Goal: Information Seeking & Learning: Learn about a topic

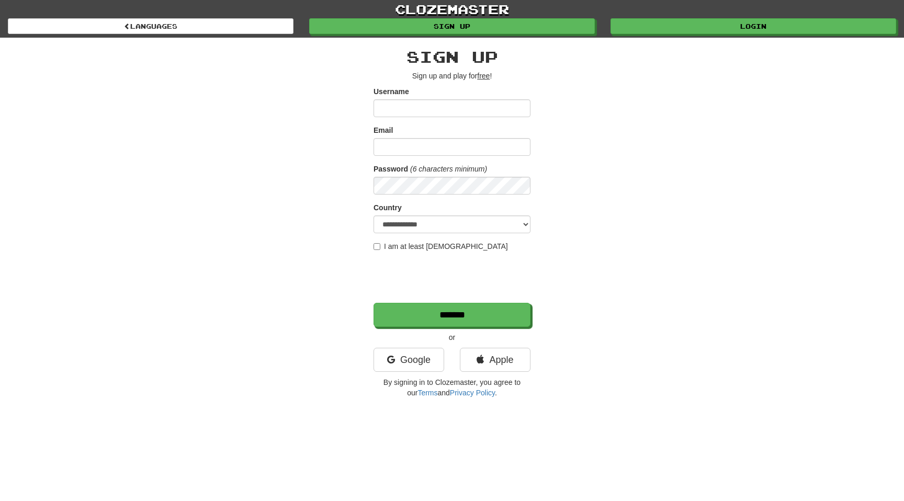
click at [614, 108] on div "**********" at bounding box center [452, 221] width 612 height 366
click at [410, 363] on link "Google" at bounding box center [409, 360] width 71 height 24
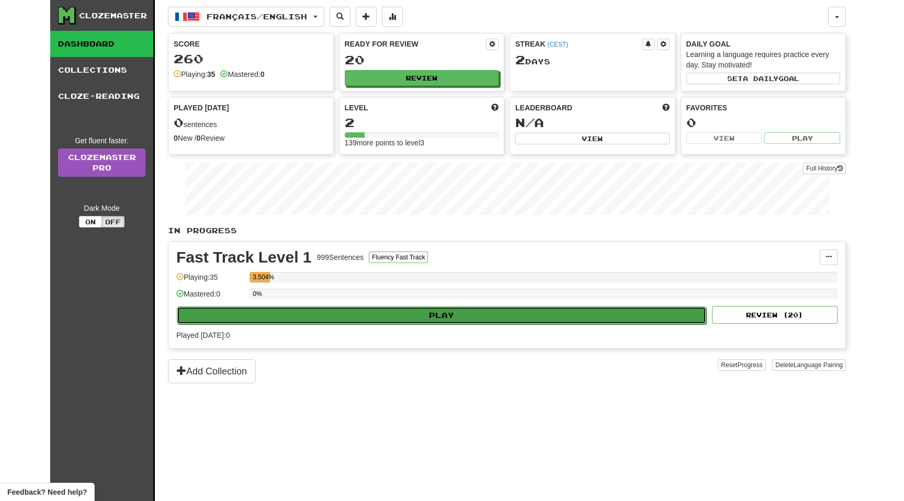
click at [452, 318] on button "Play" at bounding box center [441, 316] width 529 height 18
select select "**"
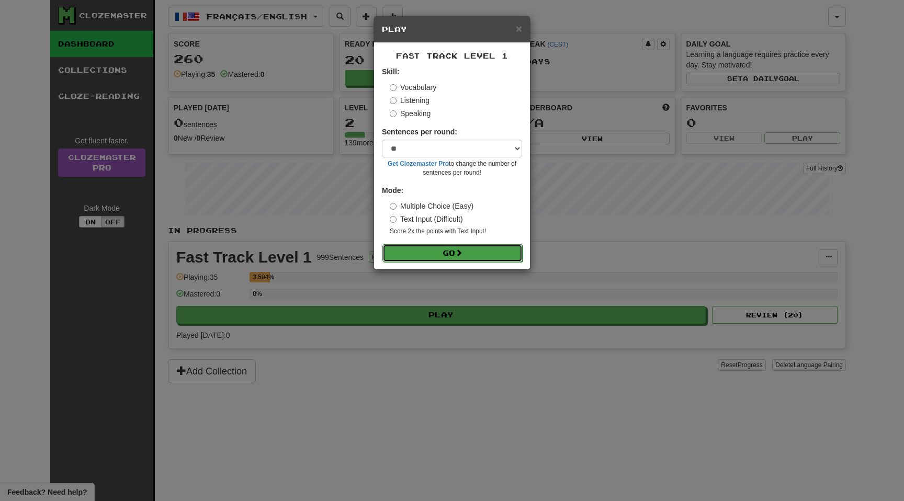
click at [439, 257] on button "Go" at bounding box center [452, 253] width 140 height 18
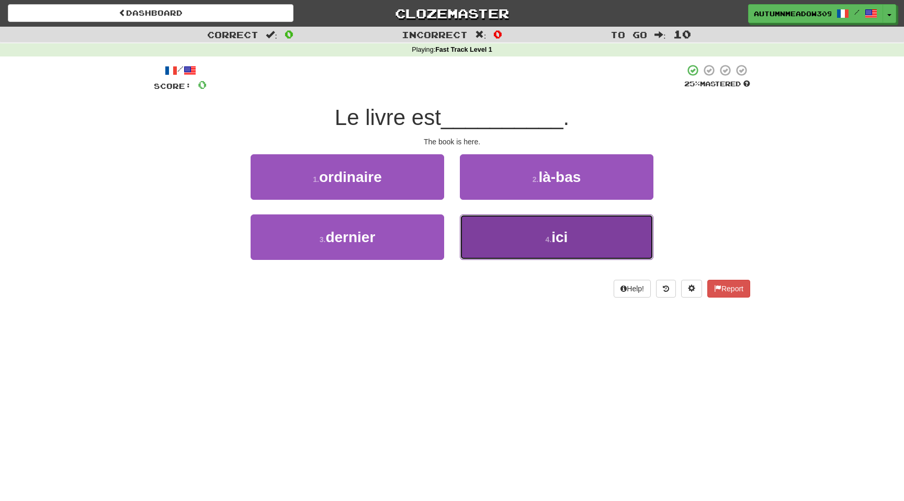
click at [546, 242] on small "4 ." at bounding box center [549, 239] width 6 height 8
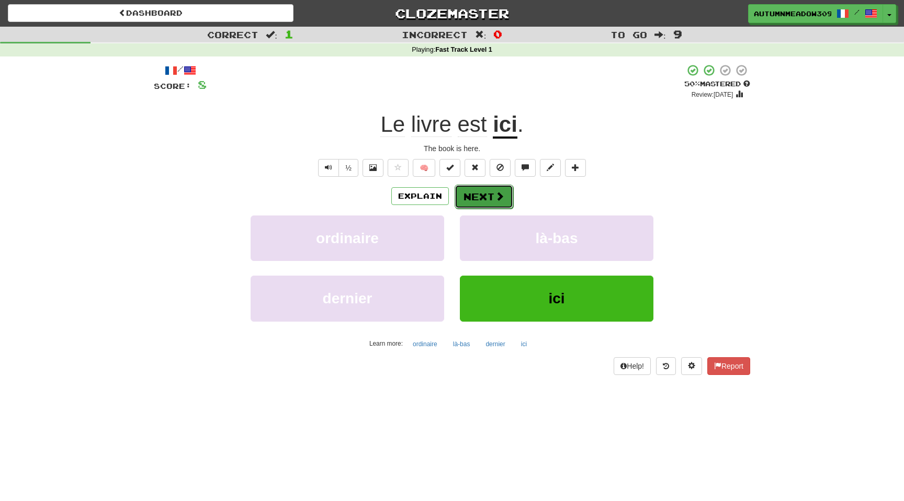
click at [499, 191] on span at bounding box center [499, 195] width 9 height 9
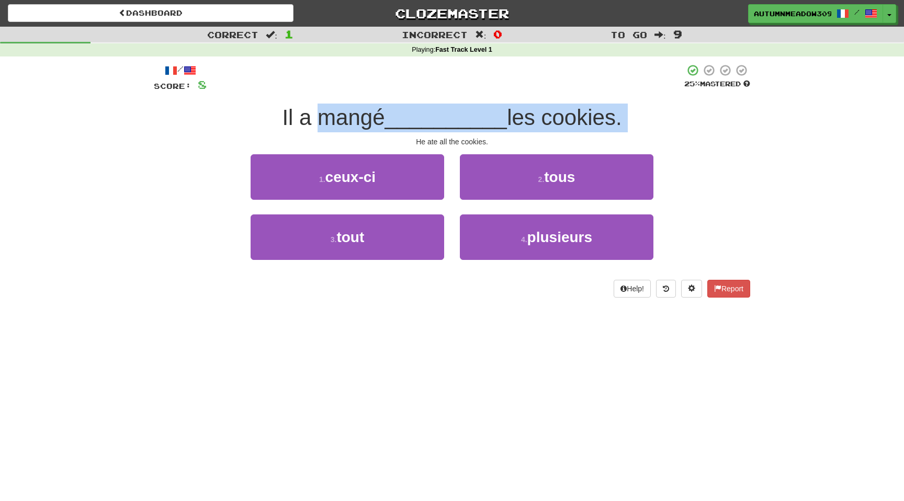
drag, startPoint x: 314, startPoint y: 121, endPoint x: 681, endPoint y: 133, distance: 366.9
click at [681, 133] on div "/ Score: 8 25 % Mastered Il a mangé __________ les cookies. He ate all the cook…" at bounding box center [452, 181] width 596 height 234
click at [594, 112] on span "les cookies." at bounding box center [564, 117] width 115 height 25
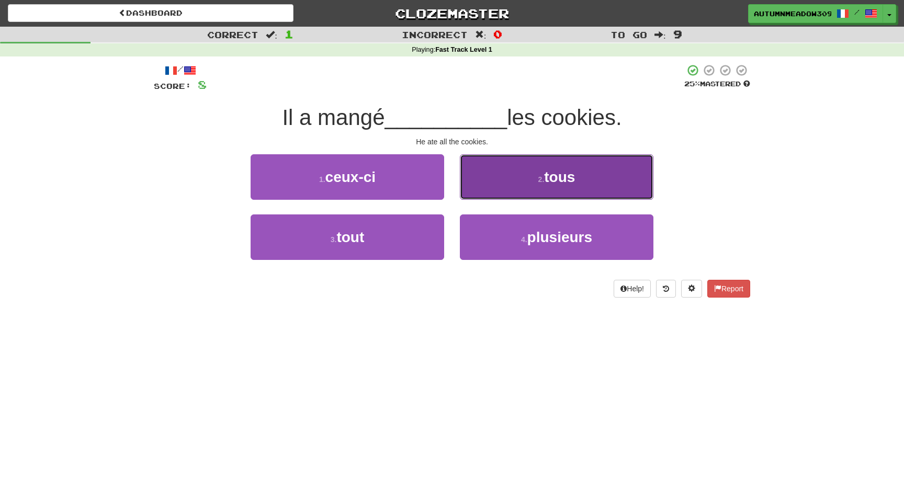
click at [524, 173] on button "2 . tous" at bounding box center [557, 177] width 194 height 46
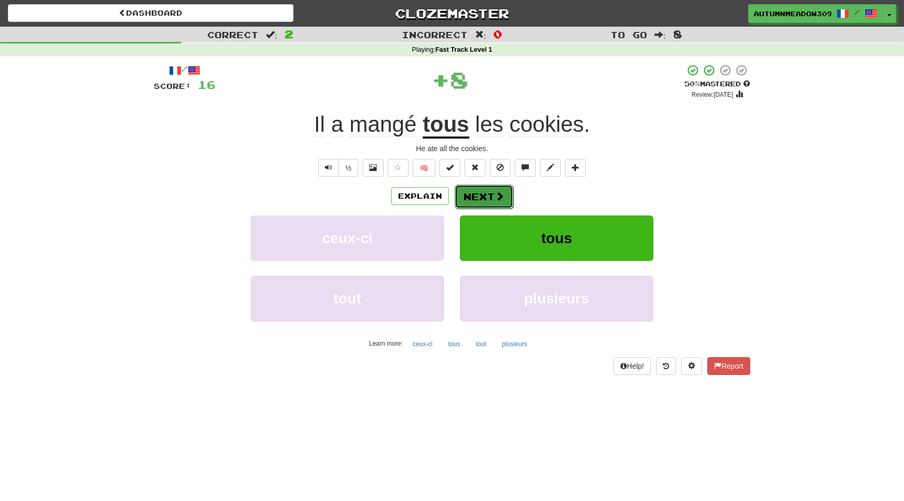
click at [486, 198] on button "Next" at bounding box center [484, 197] width 59 height 24
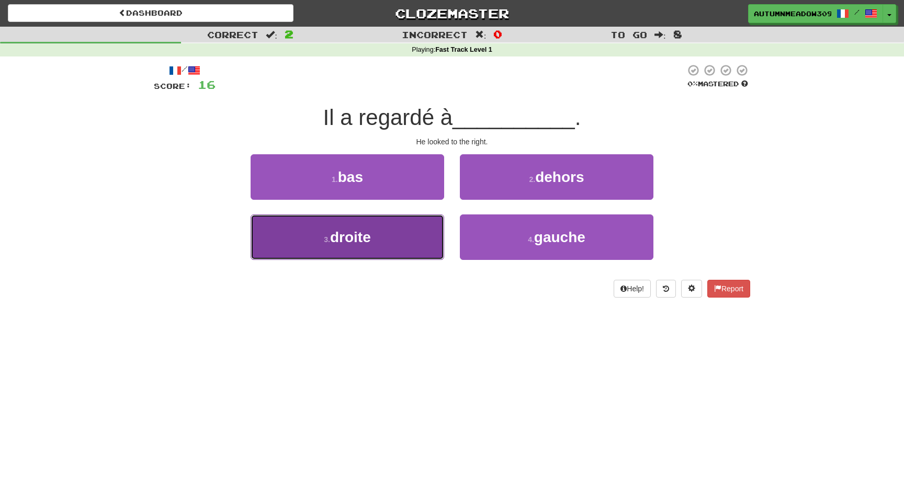
click at [353, 250] on button "3 . droite" at bounding box center [348, 238] width 194 height 46
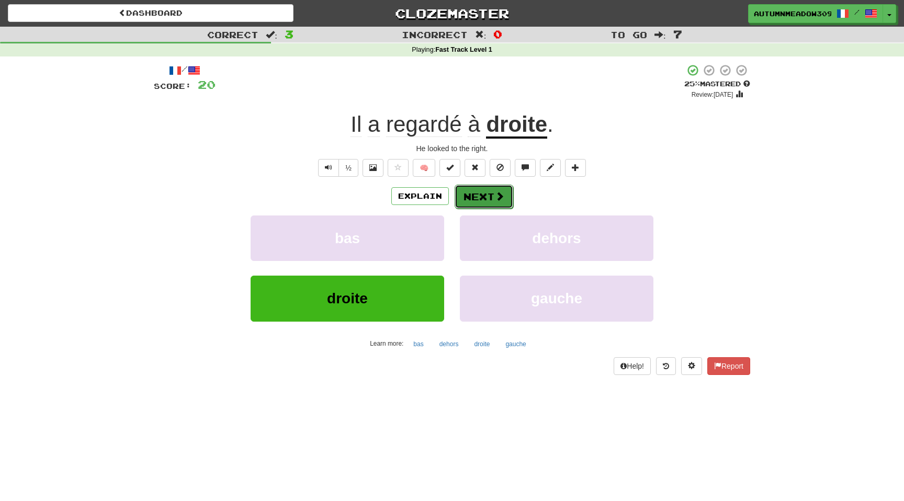
click at [484, 193] on button "Next" at bounding box center [484, 197] width 59 height 24
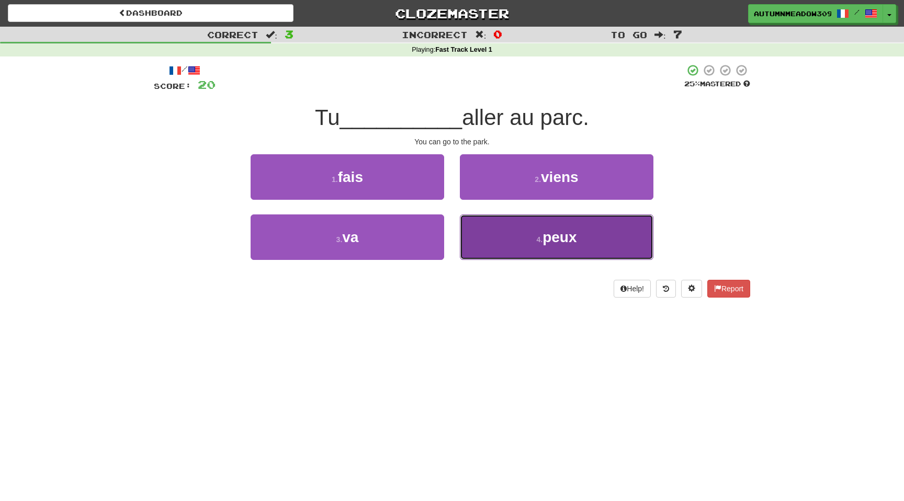
click at [544, 233] on span "peux" at bounding box center [560, 237] width 34 height 16
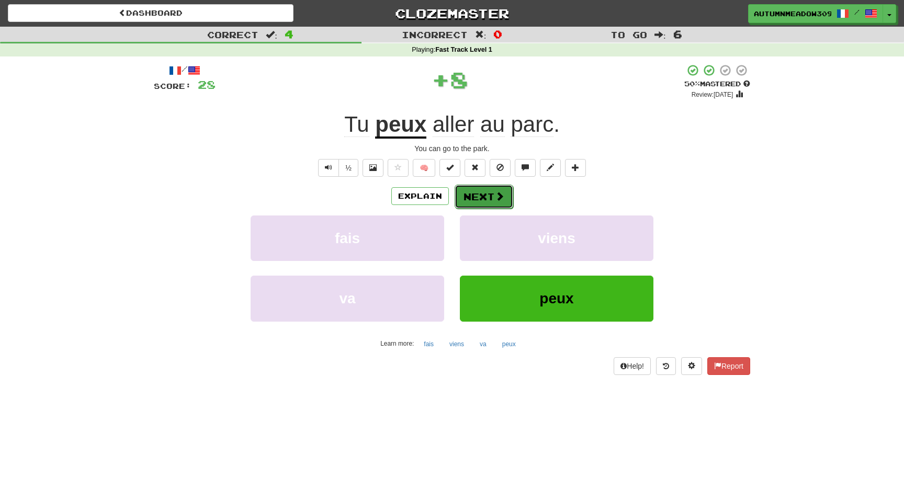
click at [486, 193] on button "Next" at bounding box center [484, 197] width 59 height 24
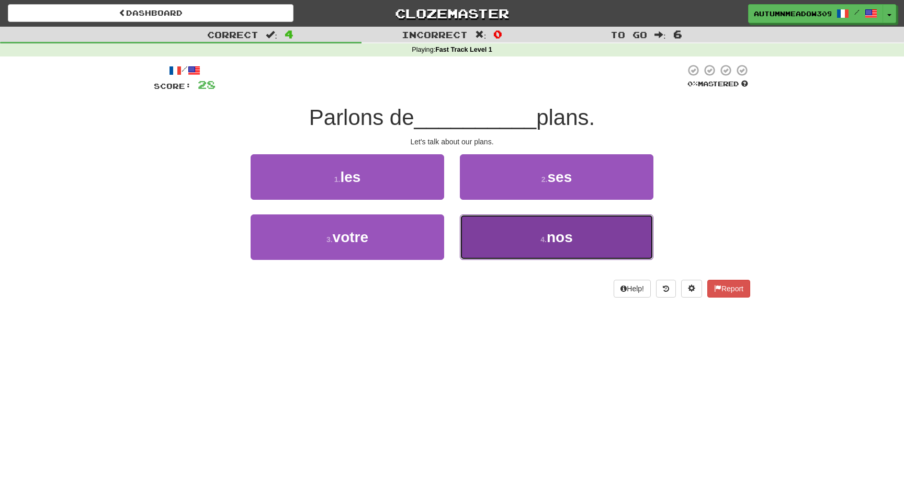
click at [517, 234] on button "4 . nos" at bounding box center [557, 238] width 194 height 46
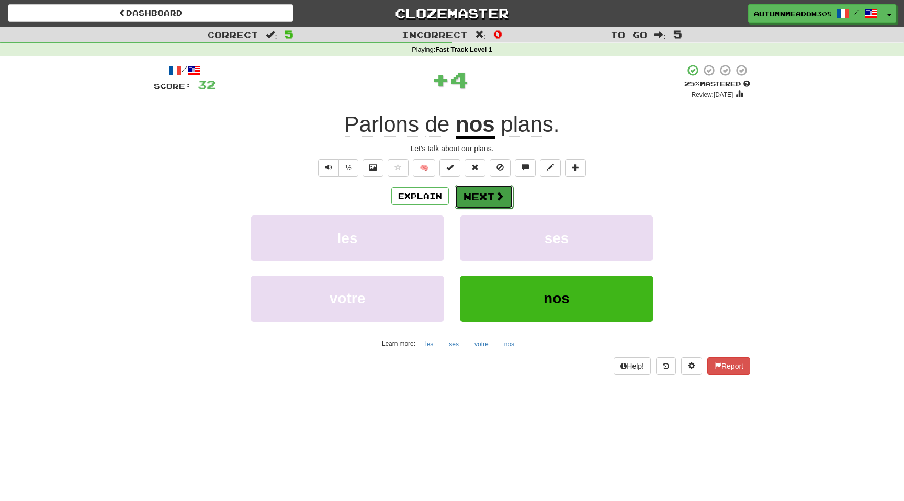
click at [488, 199] on button "Next" at bounding box center [484, 197] width 59 height 24
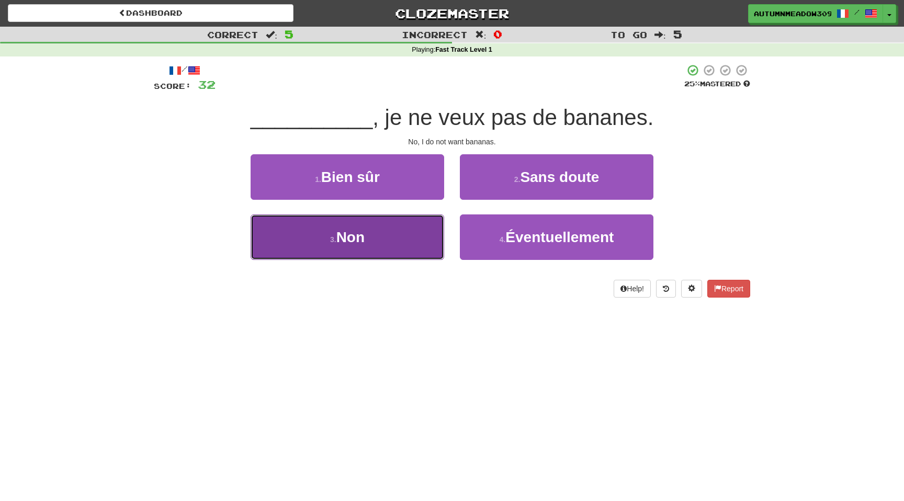
click at [362, 243] on span "Non" at bounding box center [350, 237] width 28 height 16
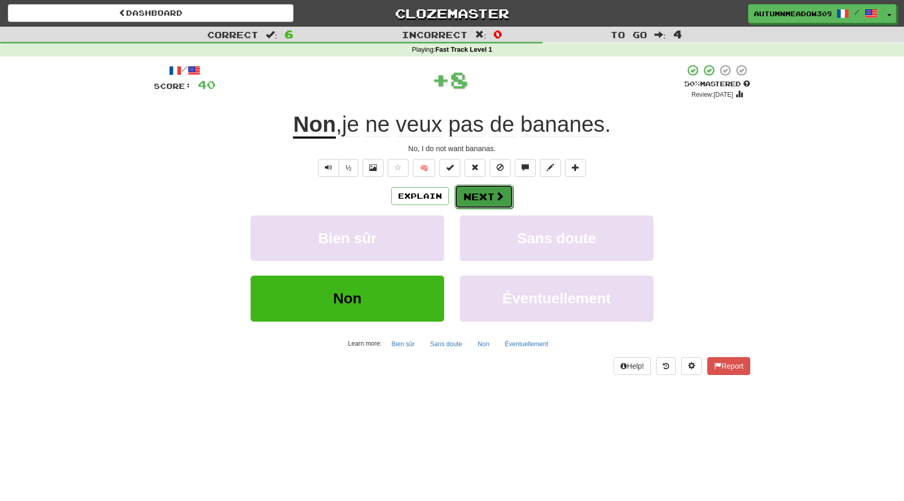
click at [475, 195] on button "Next" at bounding box center [484, 197] width 59 height 24
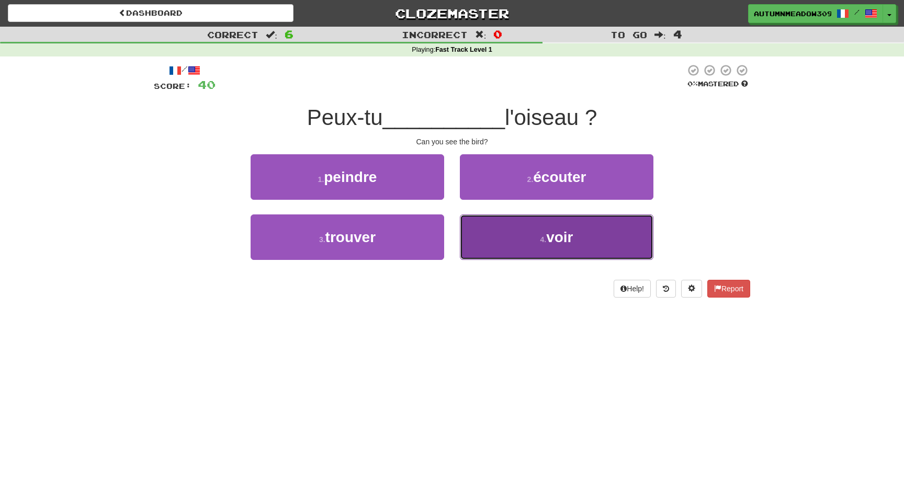
click at [498, 232] on button "4 . voir" at bounding box center [557, 238] width 194 height 46
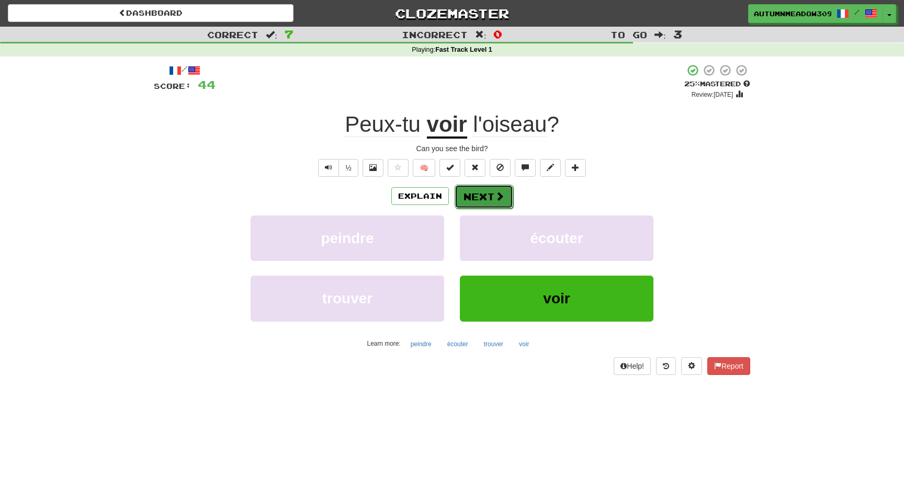
click at [475, 195] on button "Next" at bounding box center [484, 197] width 59 height 24
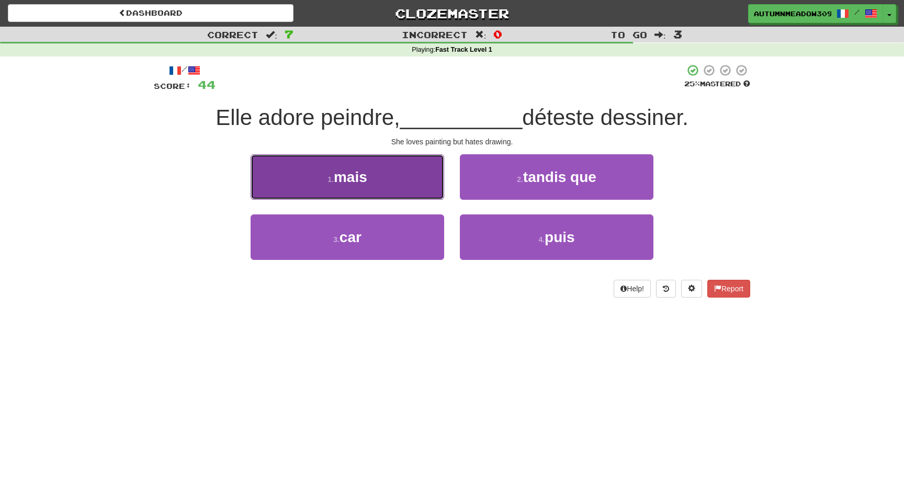
click at [399, 162] on button "1 . mais" at bounding box center [348, 177] width 194 height 46
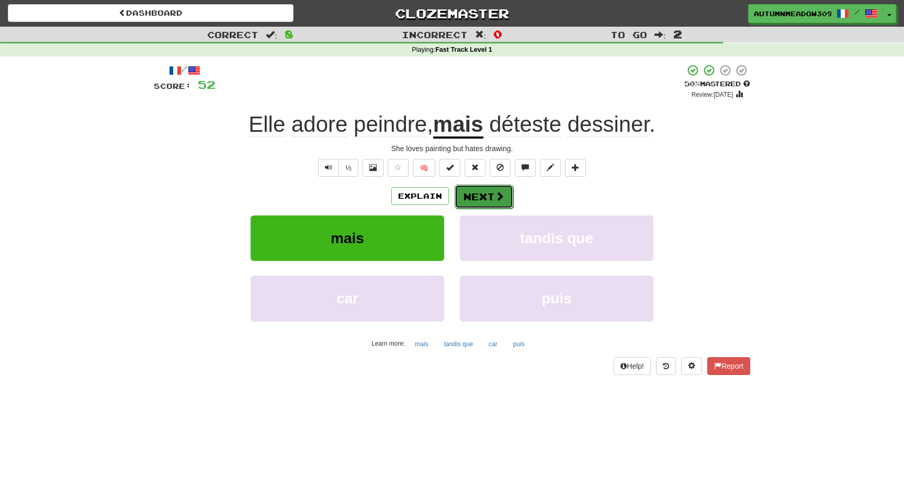
click at [495, 198] on span at bounding box center [499, 195] width 9 height 9
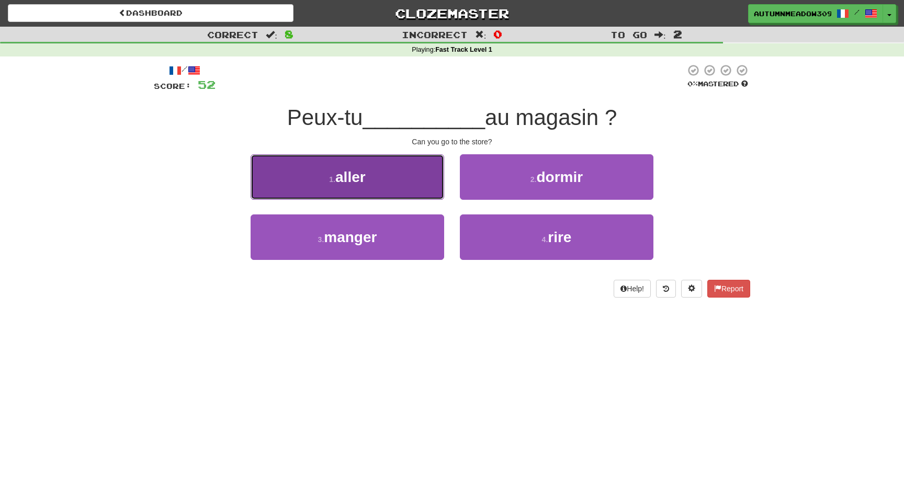
click at [383, 171] on button "1 . aller" at bounding box center [348, 177] width 194 height 46
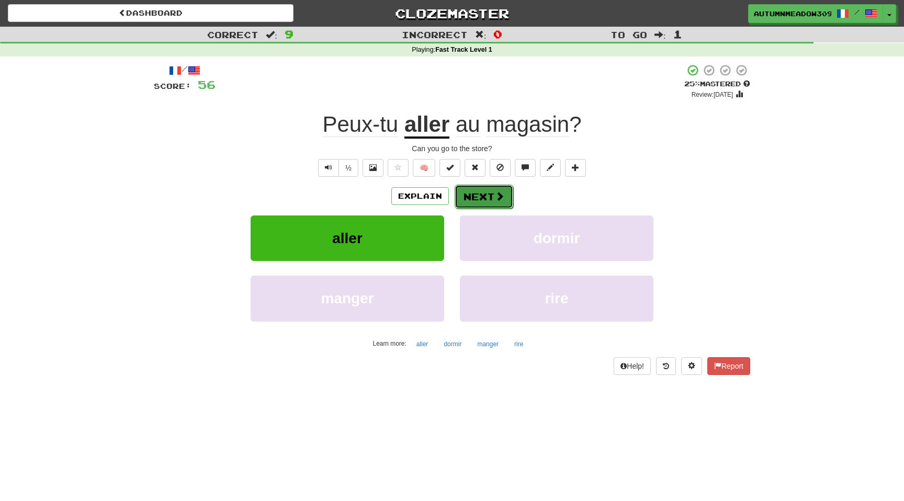
click at [491, 195] on button "Next" at bounding box center [484, 197] width 59 height 24
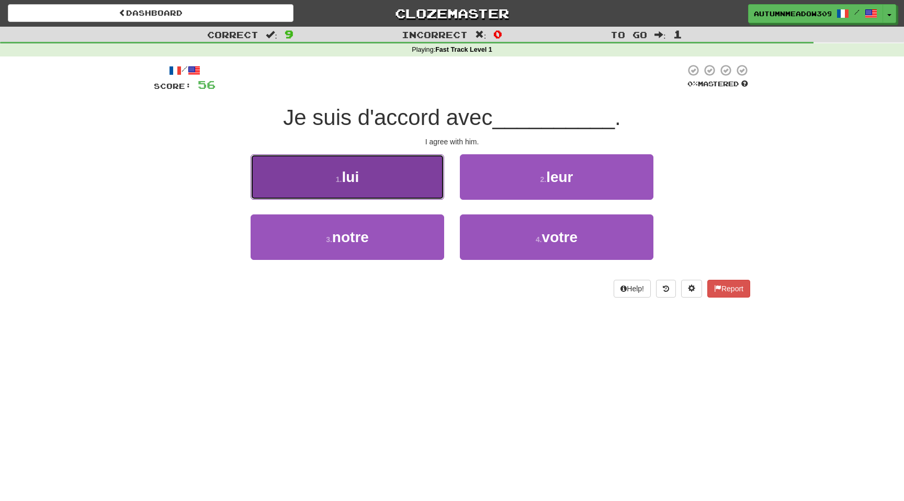
click at [340, 164] on button "1 . lui" at bounding box center [348, 177] width 194 height 46
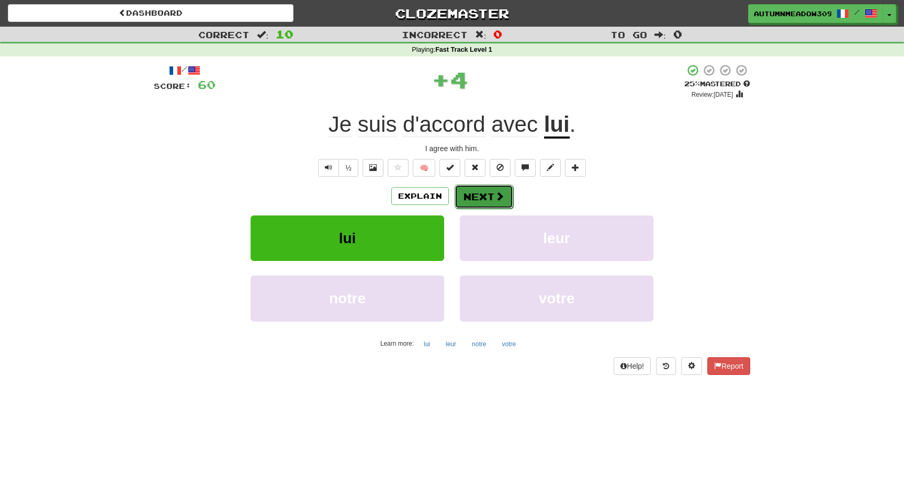
click at [479, 191] on button "Next" at bounding box center [484, 197] width 59 height 24
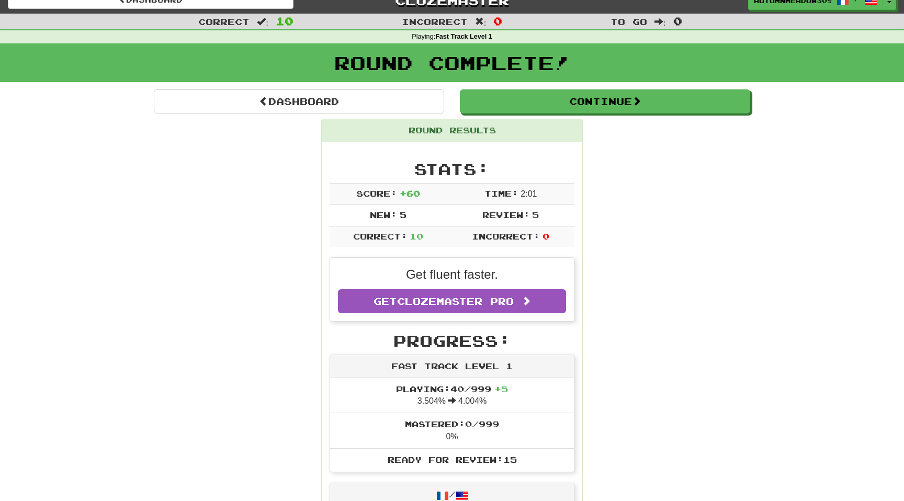
scroll to position [14, 0]
drag, startPoint x: 404, startPoint y: 193, endPoint x: 432, endPoint y: 193, distance: 27.7
click at [431, 193] on td "Score: + 60" at bounding box center [388, 193] width 117 height 21
click at [432, 193] on td "Score: + 60" at bounding box center [388, 193] width 117 height 21
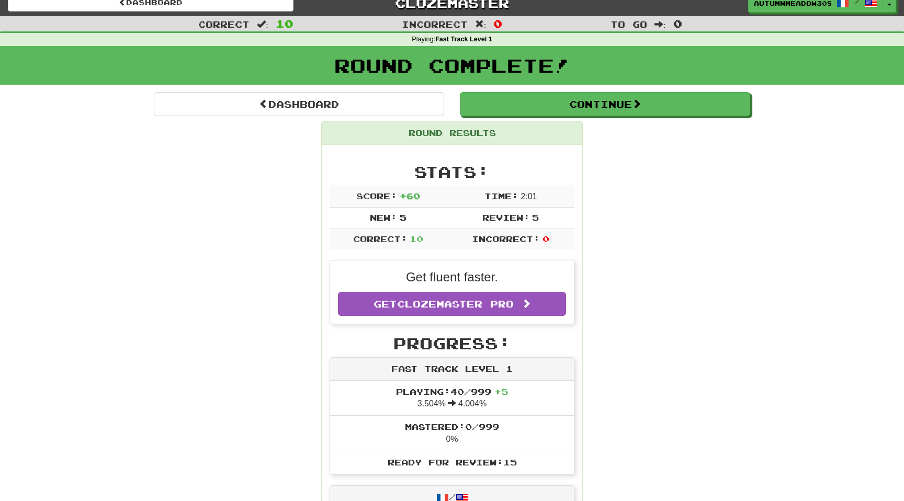
scroll to position [0, 0]
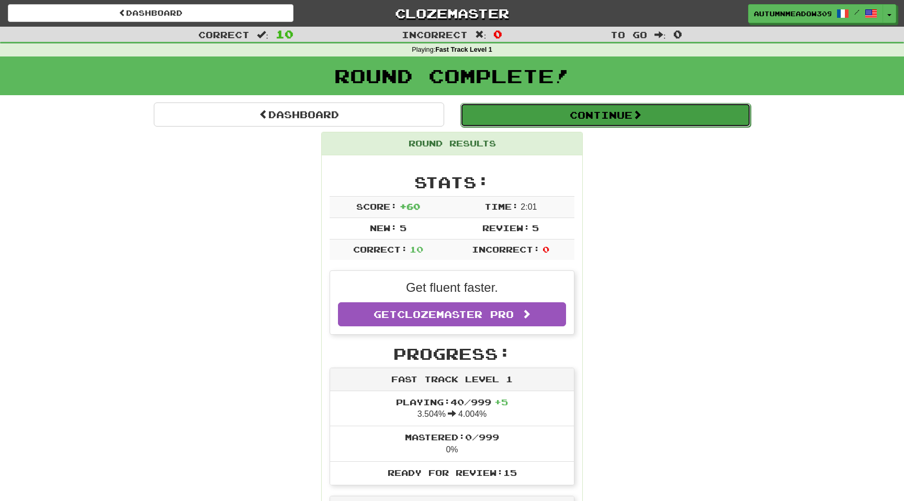
click at [584, 114] on button "Continue" at bounding box center [605, 115] width 290 height 24
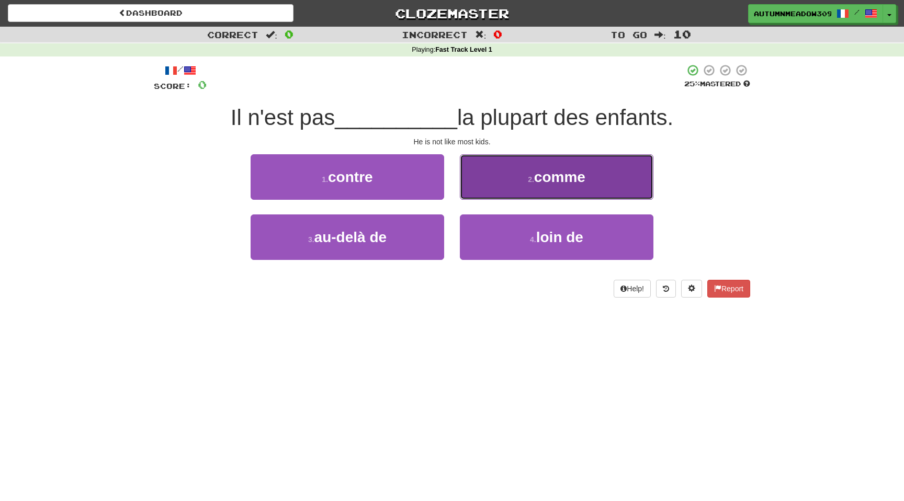
click at [540, 179] on span "comme" at bounding box center [559, 177] width 51 height 16
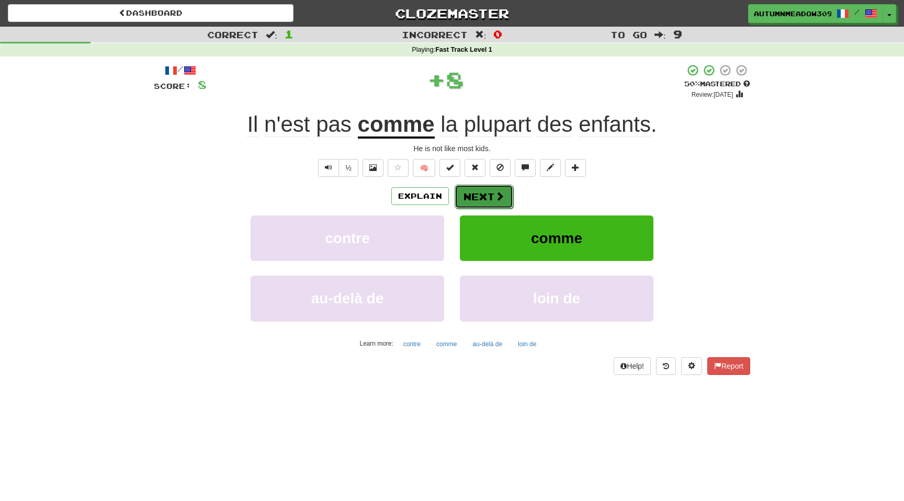
click at [489, 195] on button "Next" at bounding box center [484, 197] width 59 height 24
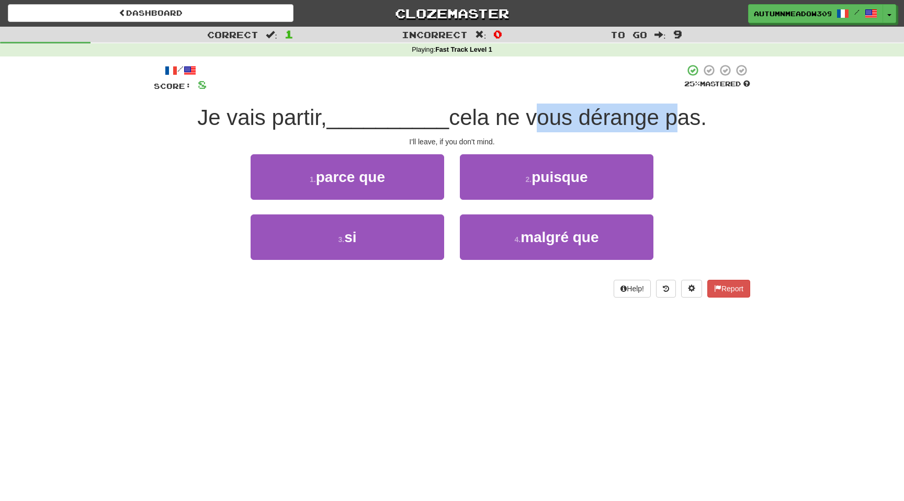
drag, startPoint x: 528, startPoint y: 113, endPoint x: 666, endPoint y: 113, distance: 138.1
click at [666, 113] on span "cela ne vous dérange pas." at bounding box center [578, 117] width 258 height 25
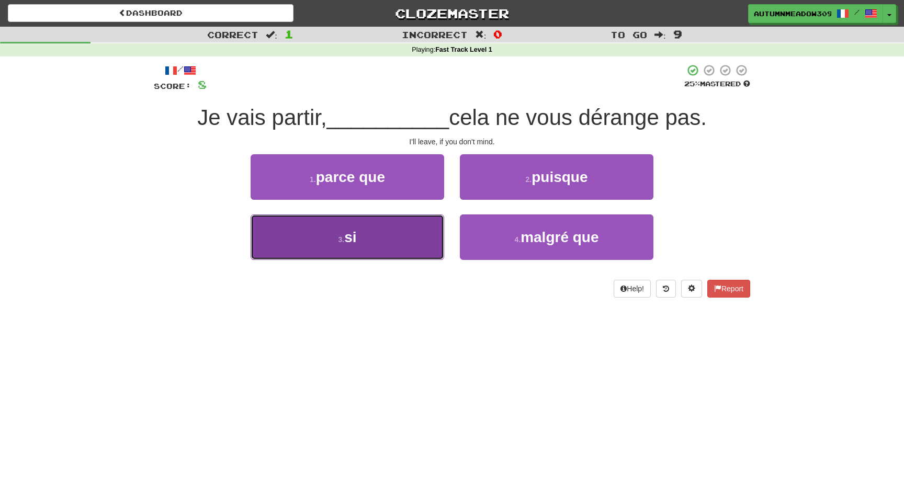
click at [344, 242] on small "3 ." at bounding box center [341, 239] width 6 height 8
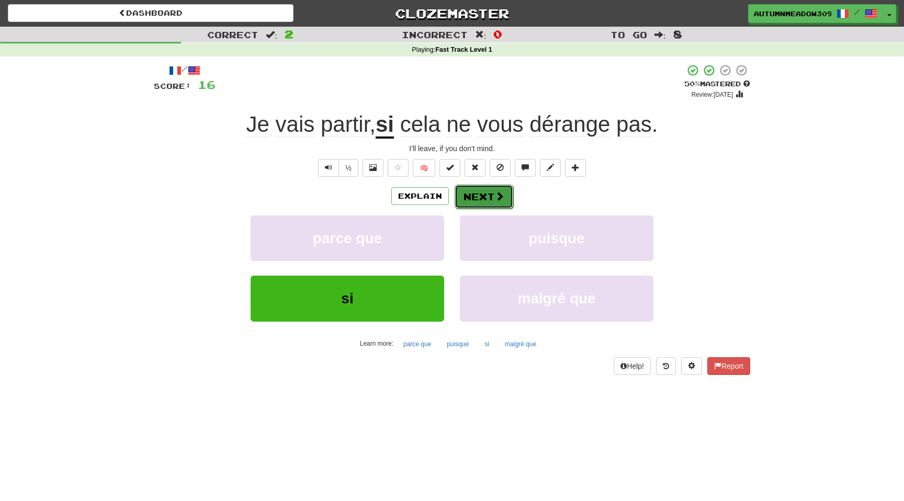
click at [485, 193] on button "Next" at bounding box center [484, 197] width 59 height 24
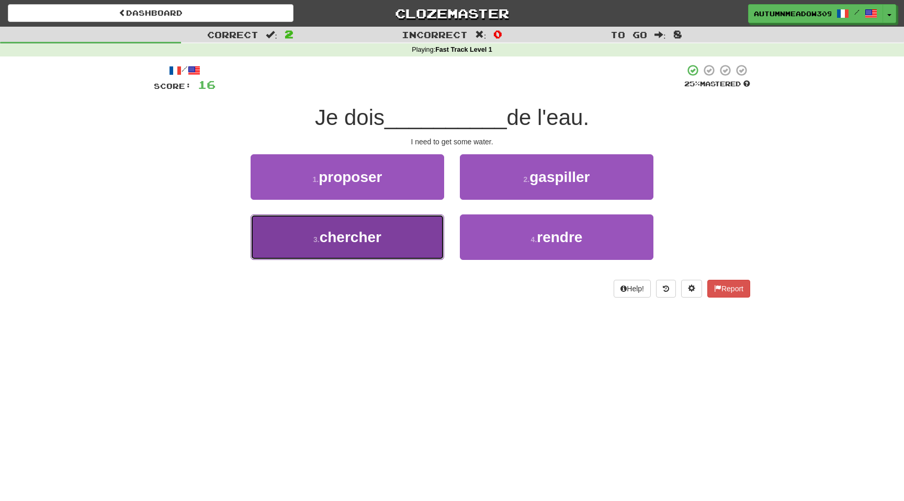
click at [398, 236] on button "3 . chercher" at bounding box center [348, 238] width 194 height 46
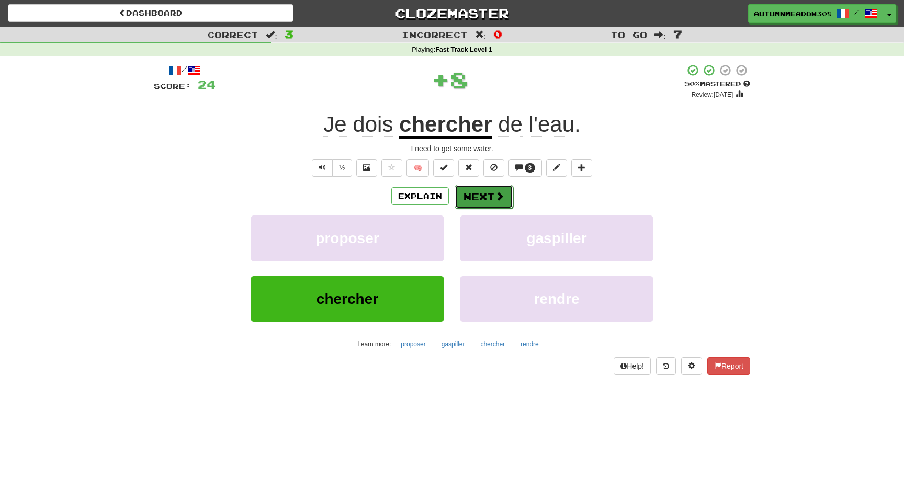
click at [497, 197] on span at bounding box center [499, 195] width 9 height 9
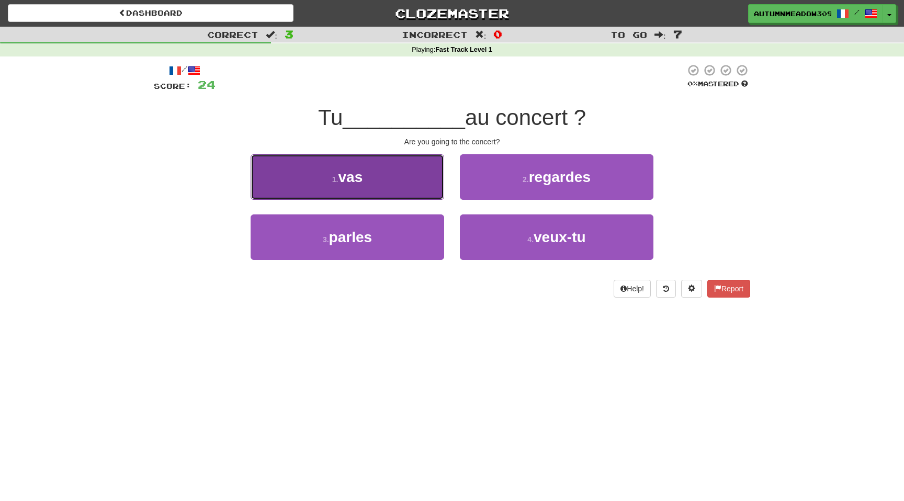
click at [398, 173] on button "1 . vas" at bounding box center [348, 177] width 194 height 46
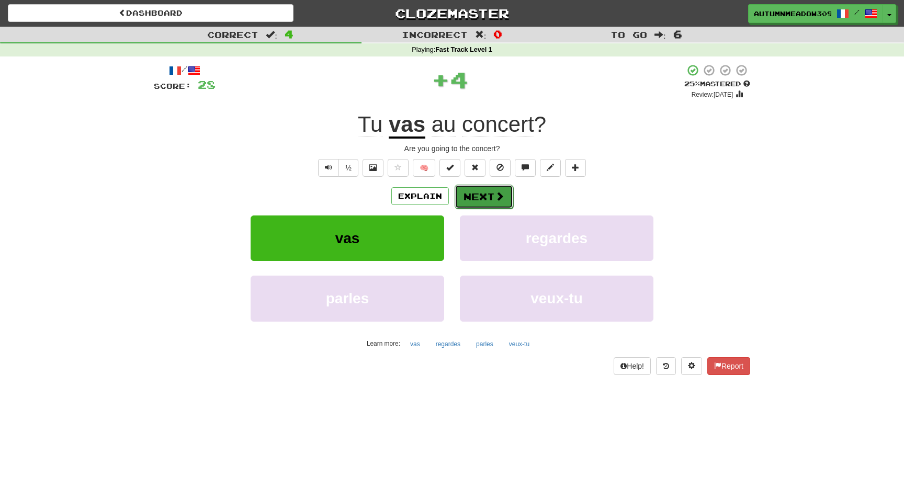
click at [486, 196] on button "Next" at bounding box center [484, 197] width 59 height 24
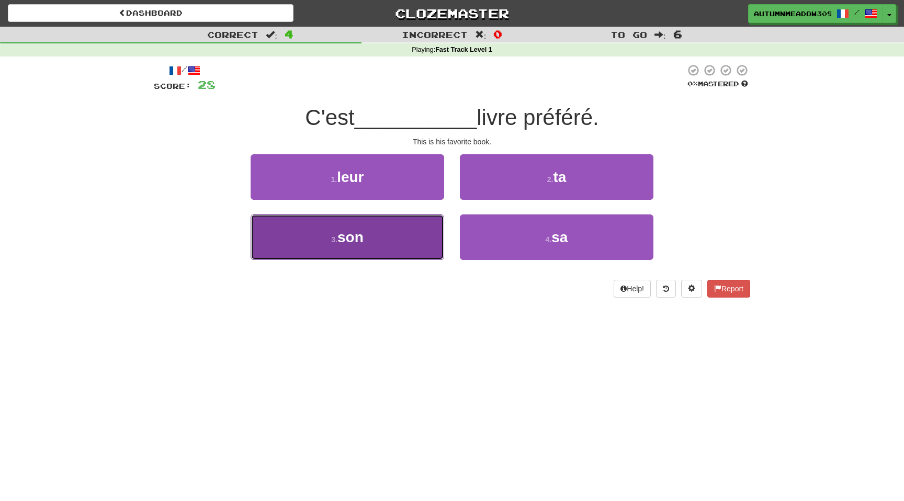
click at [396, 245] on button "3 . son" at bounding box center [348, 238] width 194 height 46
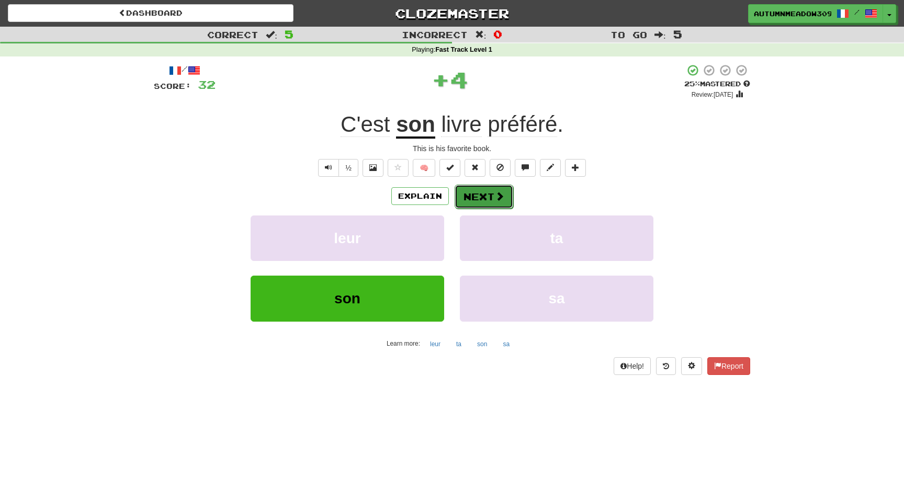
click at [481, 188] on button "Next" at bounding box center [484, 197] width 59 height 24
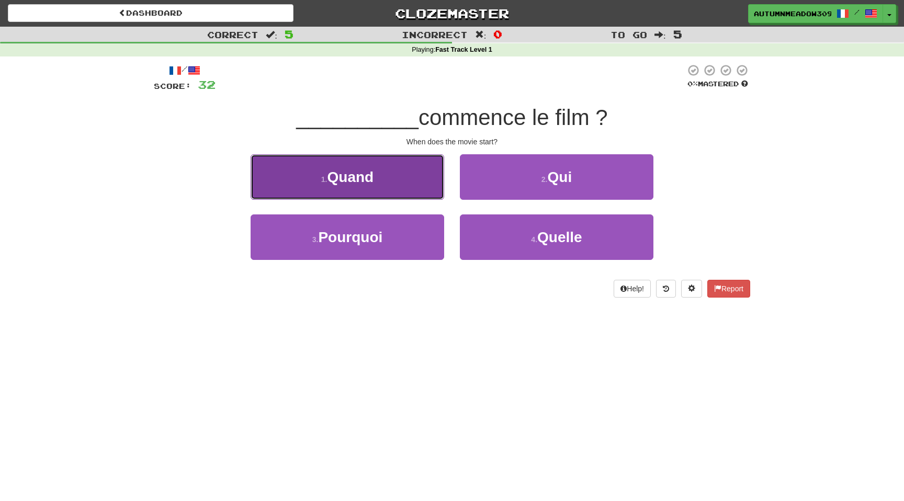
click at [395, 171] on button "1 . Quand" at bounding box center [348, 177] width 194 height 46
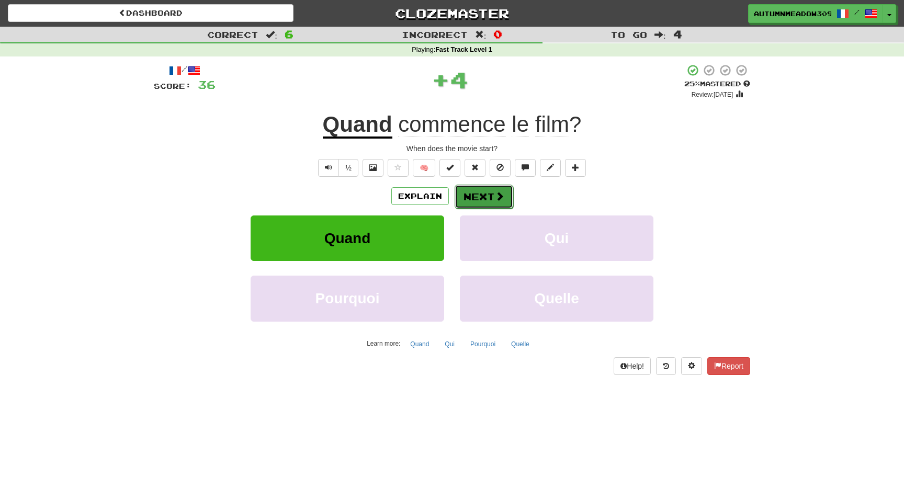
click at [479, 193] on button "Next" at bounding box center [484, 197] width 59 height 24
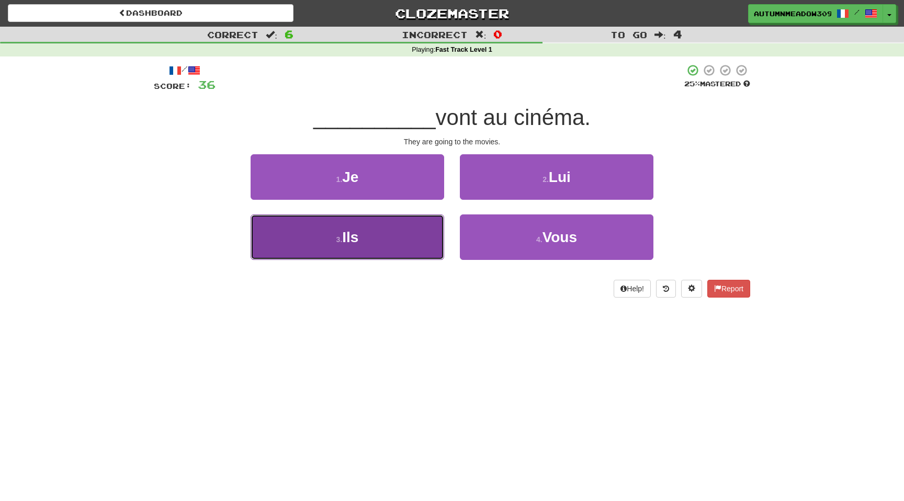
click at [398, 243] on button "3 . Ils" at bounding box center [348, 238] width 194 height 46
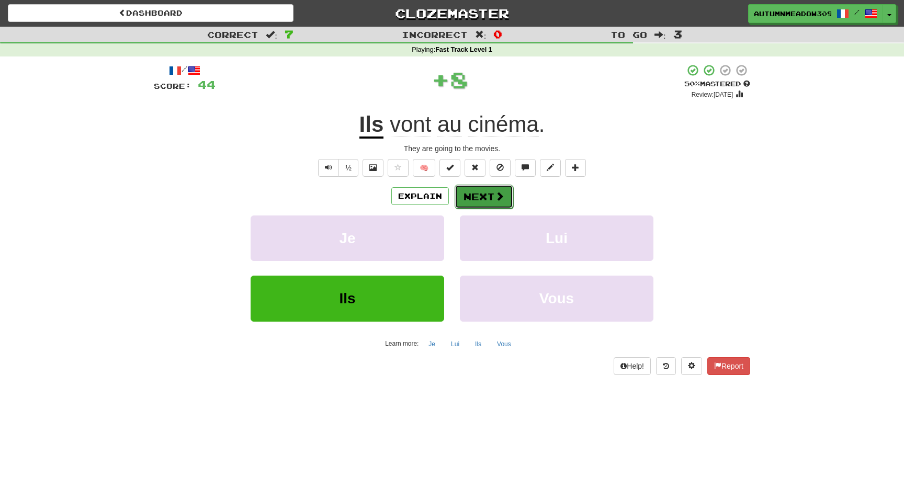
click at [477, 192] on button "Next" at bounding box center [484, 197] width 59 height 24
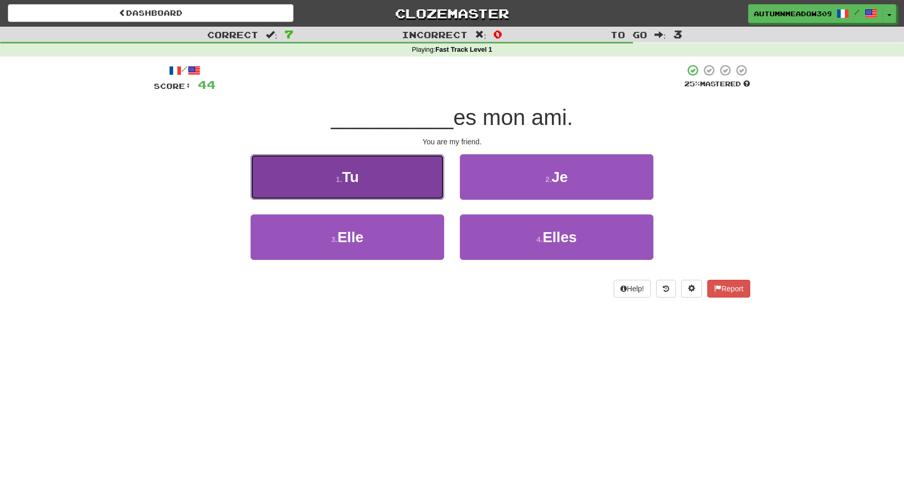
click at [391, 172] on button "1 . Tu" at bounding box center [348, 177] width 194 height 46
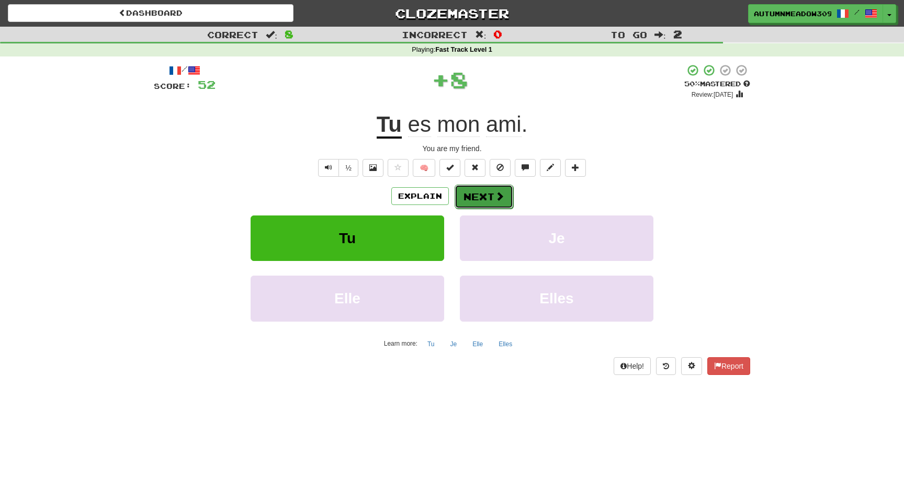
click at [479, 203] on button "Next" at bounding box center [484, 197] width 59 height 24
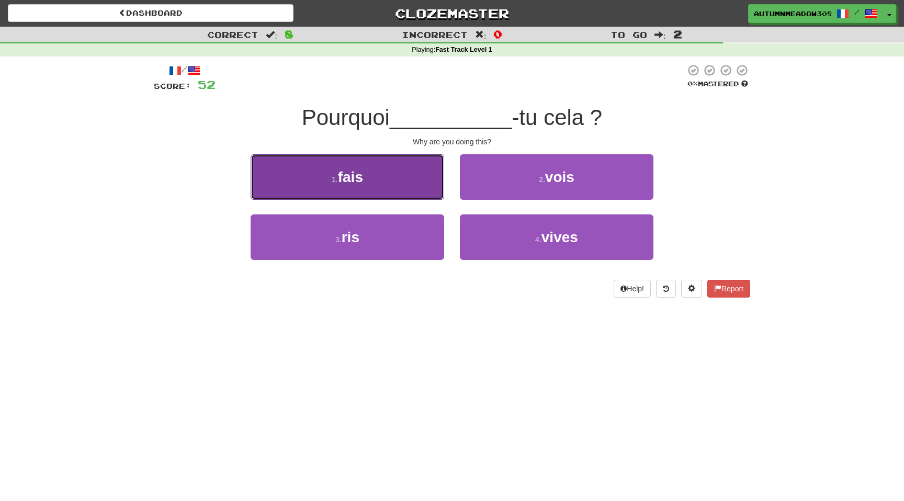
click at [398, 168] on button "1 . fais" at bounding box center [348, 177] width 194 height 46
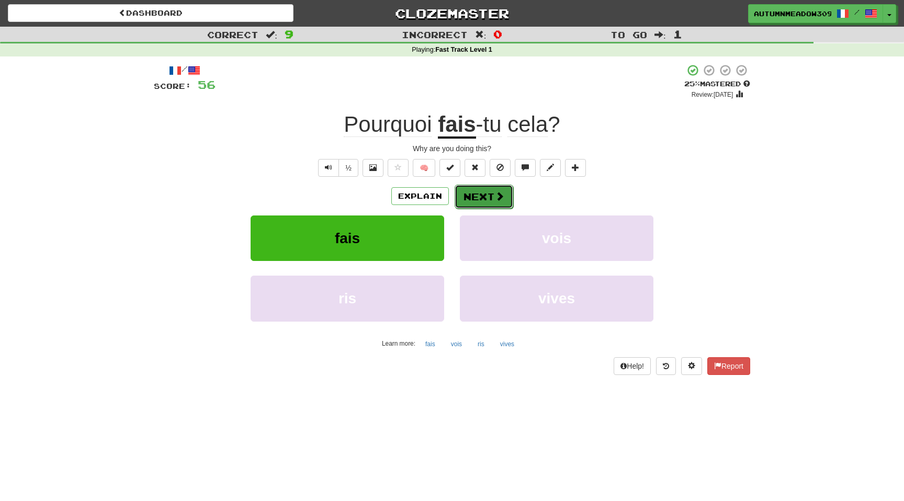
click at [495, 197] on span at bounding box center [499, 195] width 9 height 9
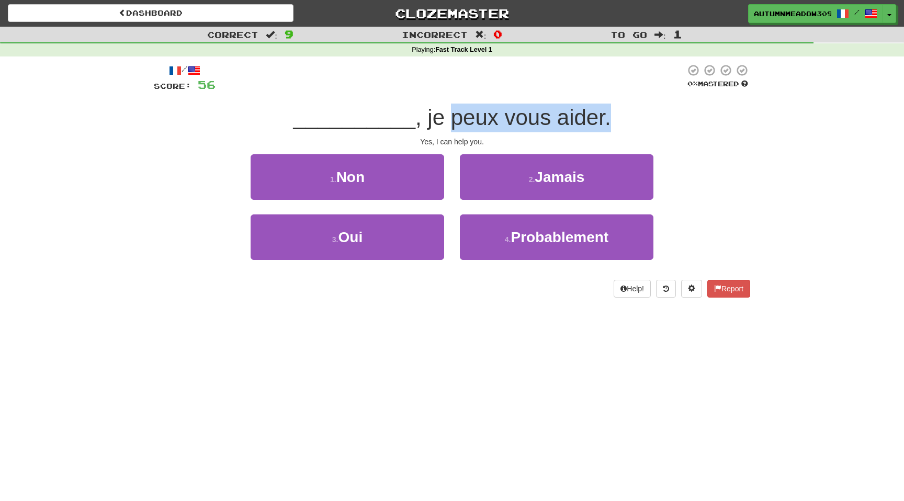
drag, startPoint x: 444, startPoint y: 123, endPoint x: 601, endPoint y: 120, distance: 157.0
click at [603, 121] on span ", je peux vous aider." at bounding box center [513, 117] width 196 height 25
click at [601, 120] on span ", je peux vous aider." at bounding box center [513, 117] width 196 height 25
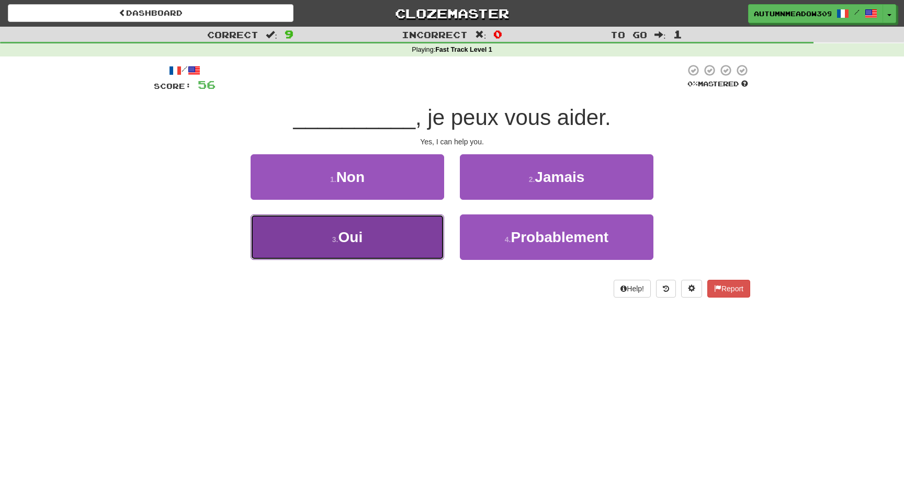
click at [380, 236] on button "3 . Oui" at bounding box center [348, 238] width 194 height 46
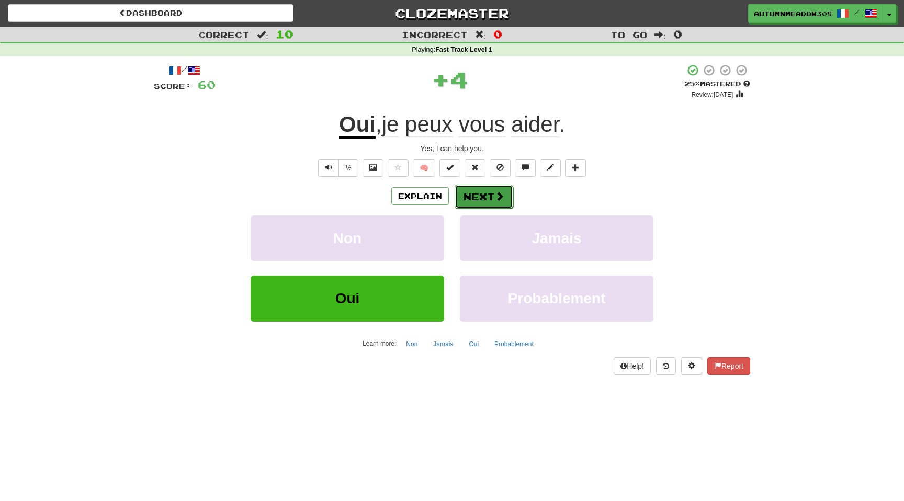
click at [489, 197] on button "Next" at bounding box center [484, 197] width 59 height 24
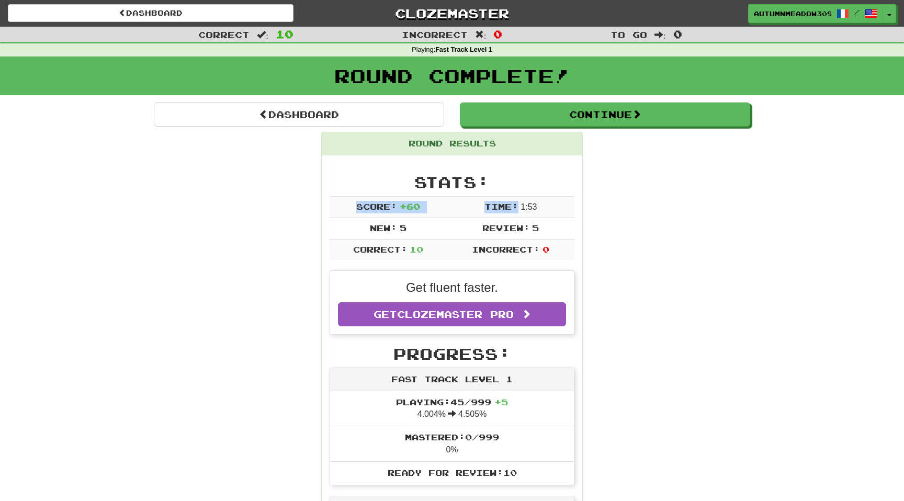
drag, startPoint x: 517, startPoint y: 207, endPoint x: 634, endPoint y: 207, distance: 117.2
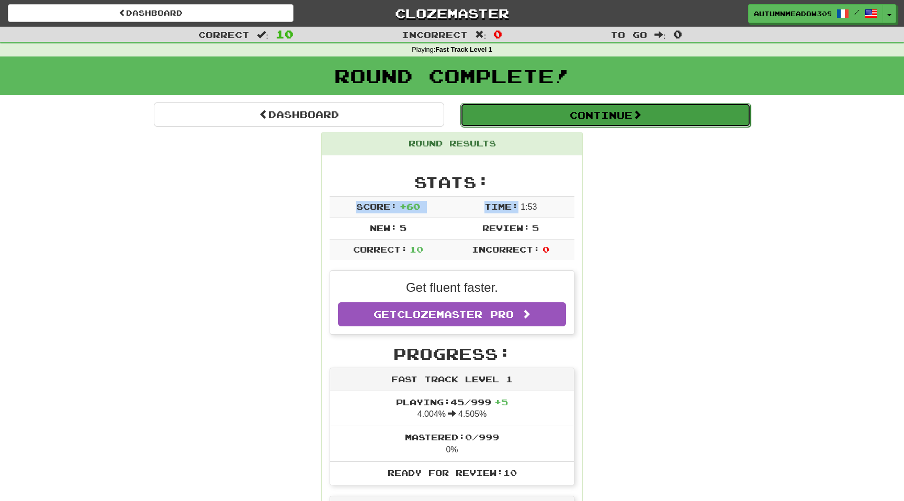
click at [608, 113] on button "Continue" at bounding box center [605, 115] width 290 height 24
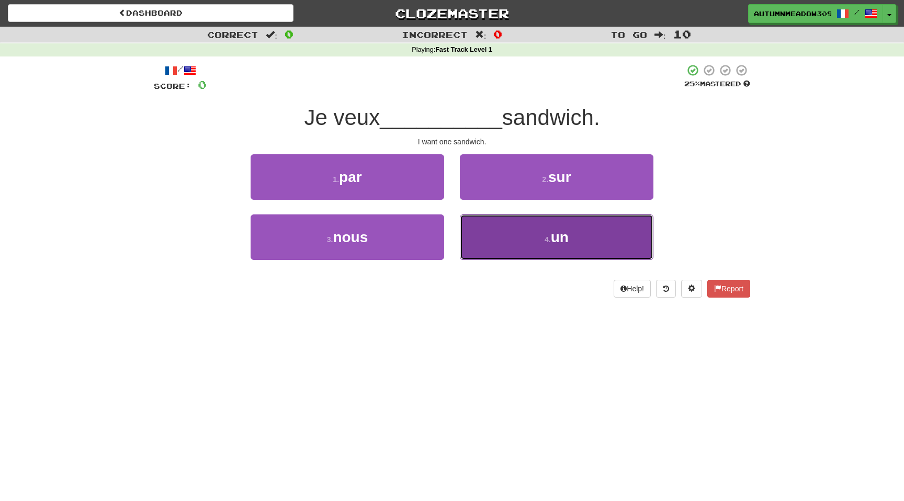
click at [504, 224] on button "4 . un" at bounding box center [557, 238] width 194 height 46
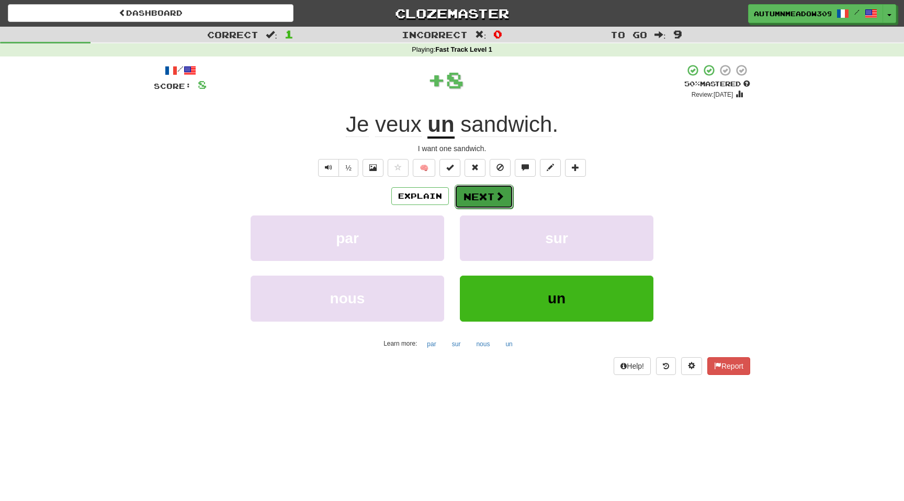
click at [498, 204] on button "Next" at bounding box center [484, 197] width 59 height 24
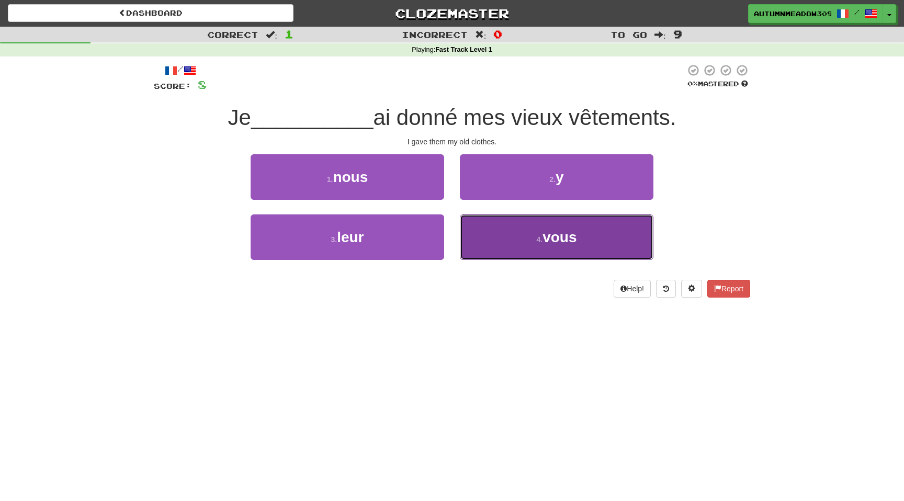
click at [486, 244] on button "4 . vous" at bounding box center [557, 238] width 194 height 46
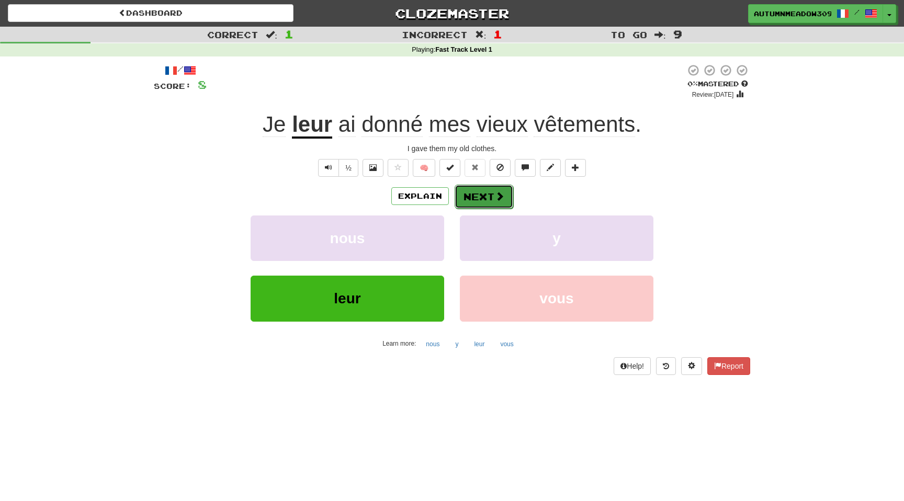
click at [479, 203] on button "Next" at bounding box center [484, 197] width 59 height 24
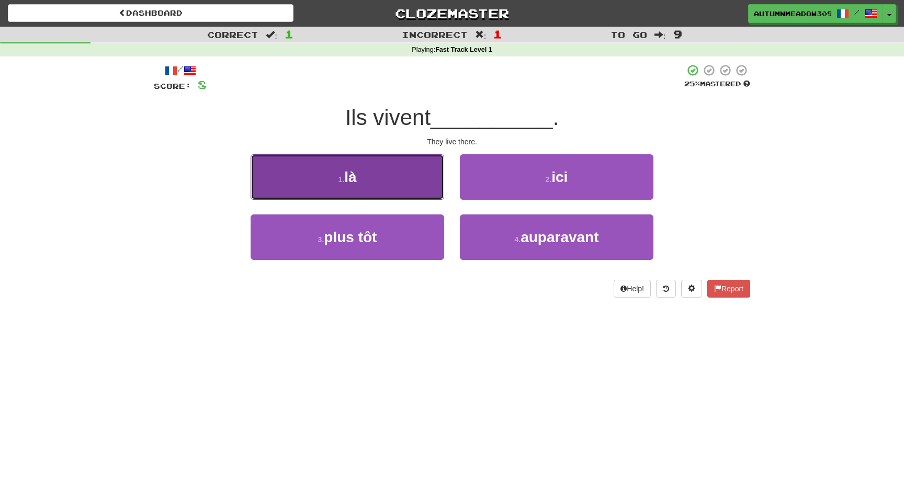
click at [393, 175] on button "1 . là" at bounding box center [348, 177] width 194 height 46
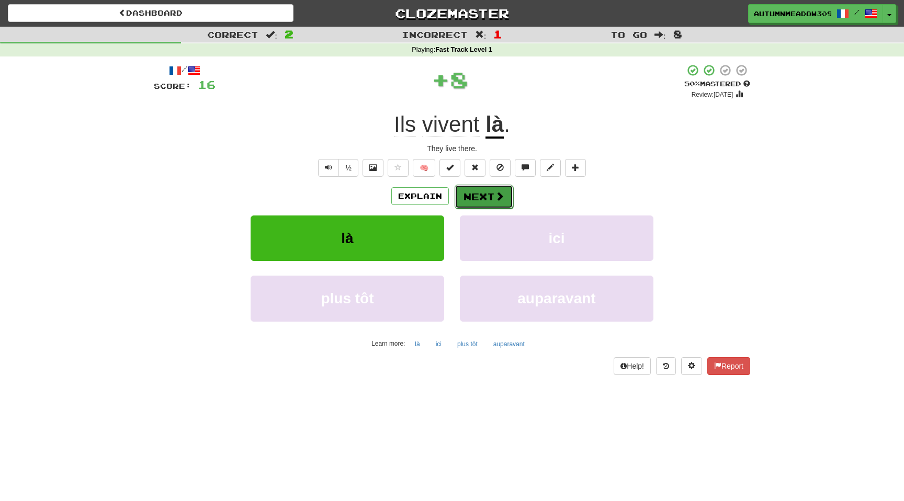
click at [476, 202] on button "Next" at bounding box center [484, 197] width 59 height 24
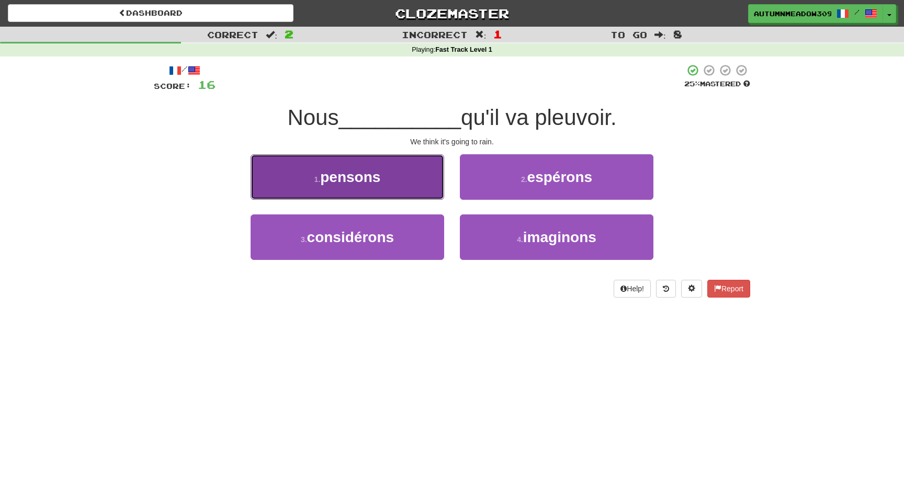
click at [391, 180] on button "1 . pensons" at bounding box center [348, 177] width 194 height 46
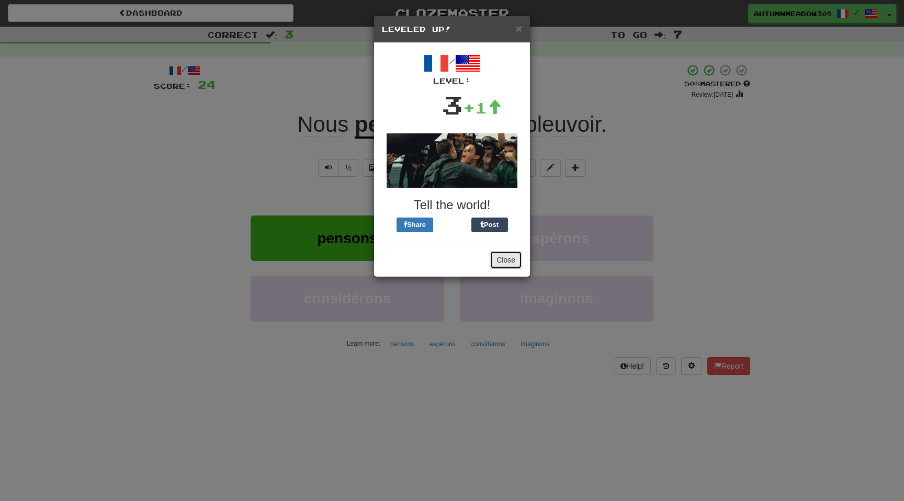
click at [506, 256] on button "Close" at bounding box center [506, 260] width 32 height 18
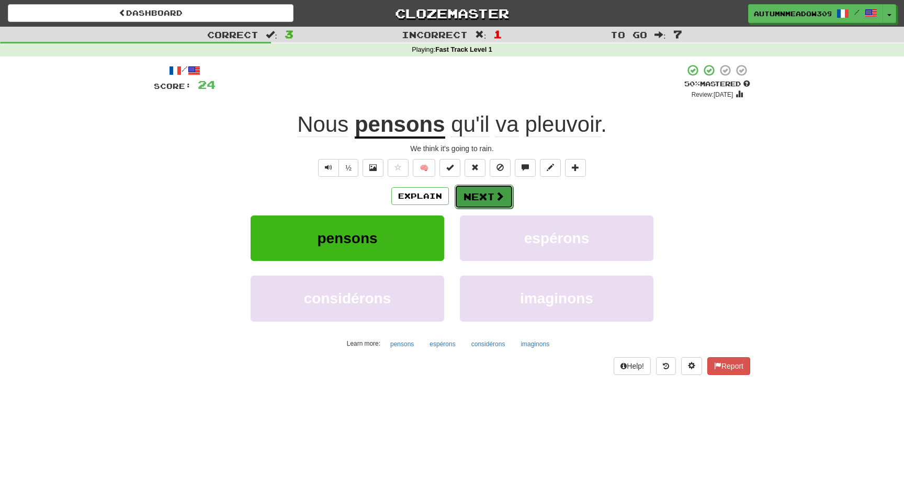
click at [480, 204] on button "Next" at bounding box center [484, 197] width 59 height 24
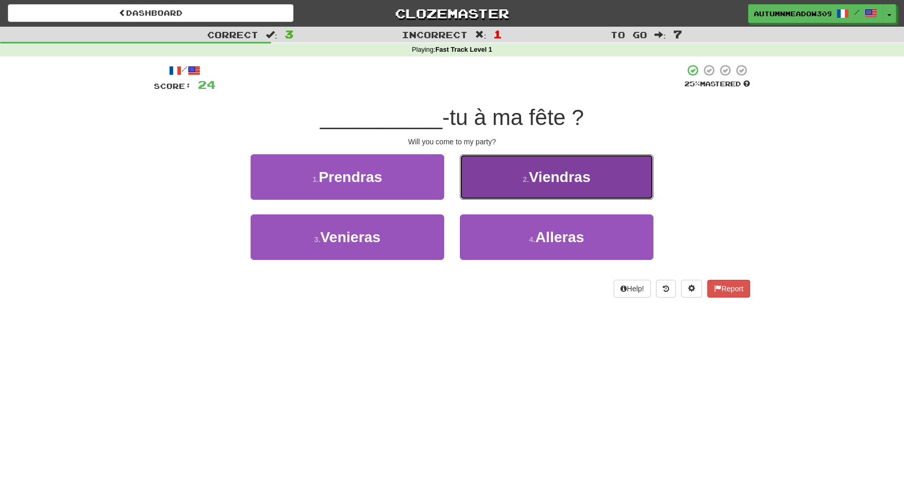
click at [538, 182] on span "Viendras" at bounding box center [560, 177] width 62 height 16
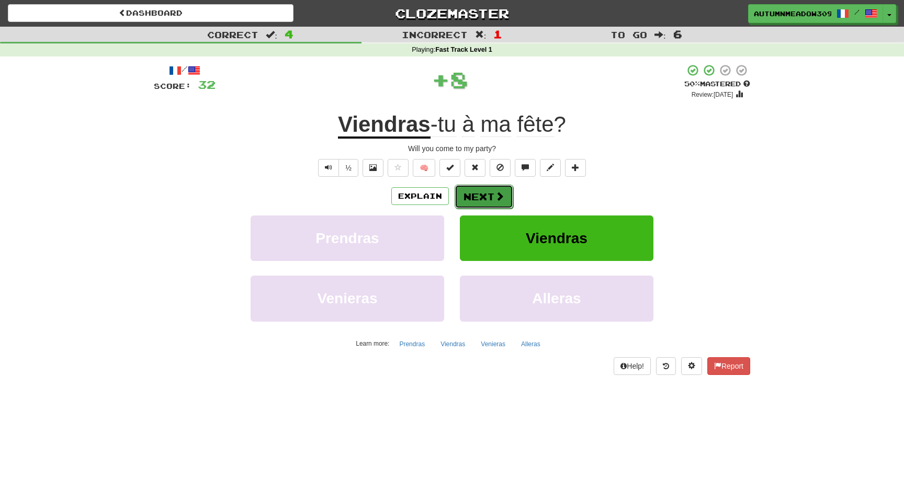
click at [496, 195] on span at bounding box center [499, 195] width 9 height 9
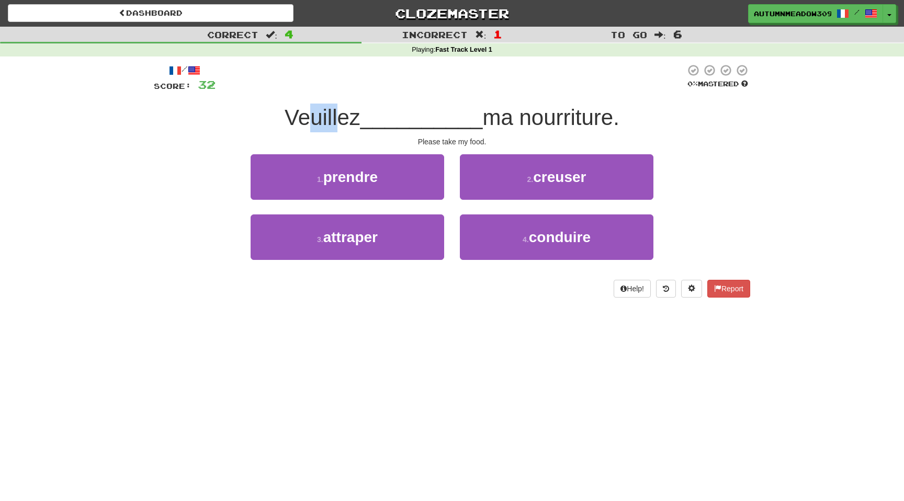
drag, startPoint x: 312, startPoint y: 118, endPoint x: 338, endPoint y: 118, distance: 26.7
click at [338, 118] on span "Veuillez" at bounding box center [323, 117] width 76 height 25
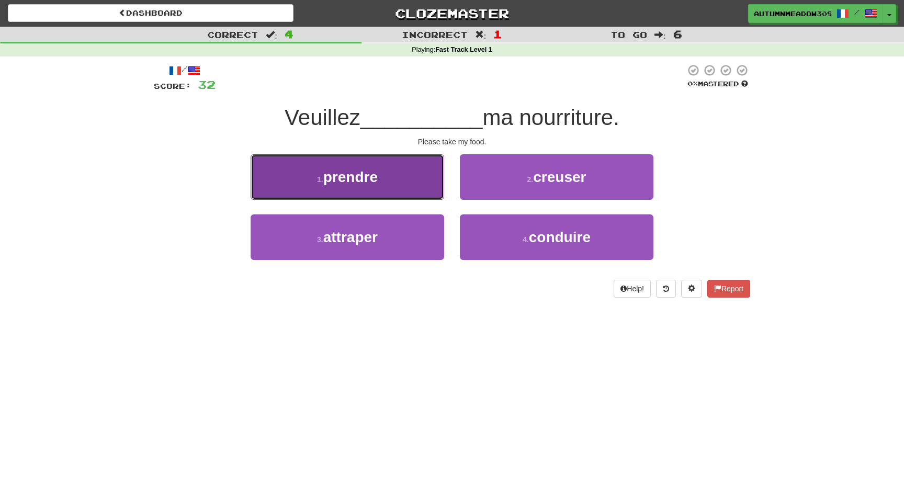
click at [370, 179] on span "prendre" at bounding box center [350, 177] width 54 height 16
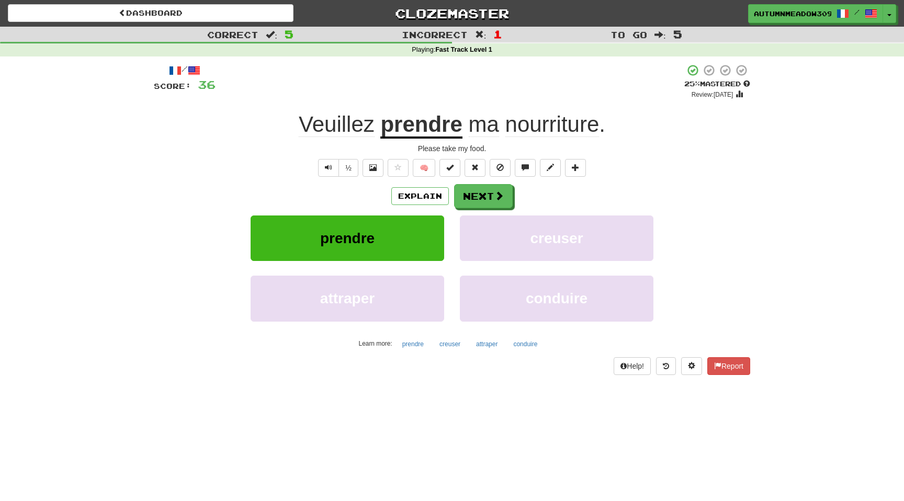
click at [344, 127] on span "Veuillez" at bounding box center [337, 124] width 76 height 25
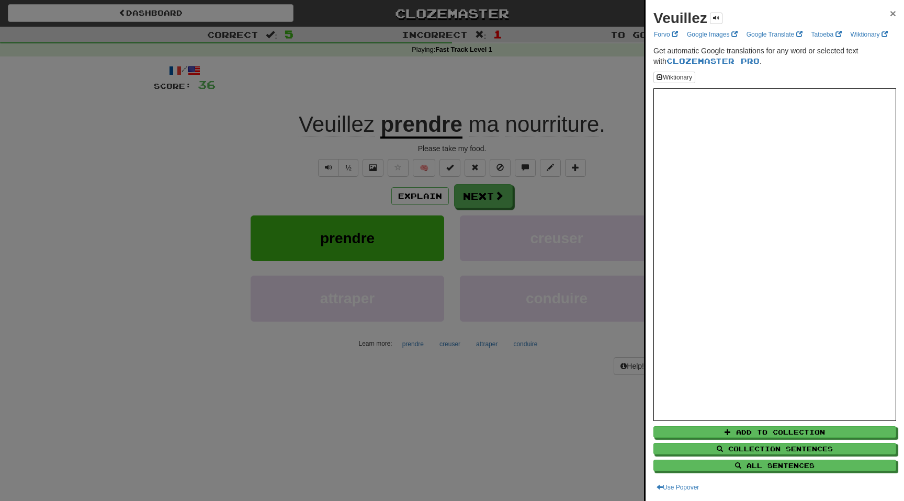
click at [893, 15] on span "×" at bounding box center [893, 13] width 6 height 12
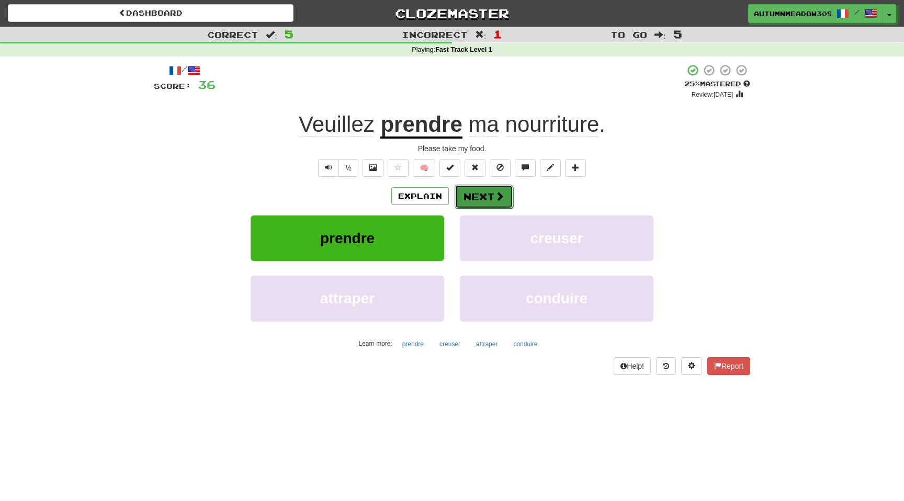
click at [500, 194] on span at bounding box center [499, 195] width 9 height 9
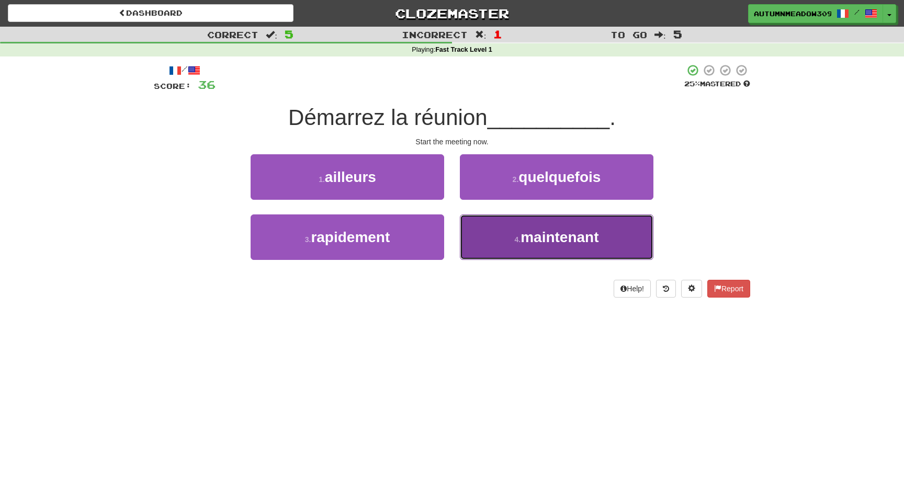
click at [595, 241] on span "maintenant" at bounding box center [560, 237] width 78 height 16
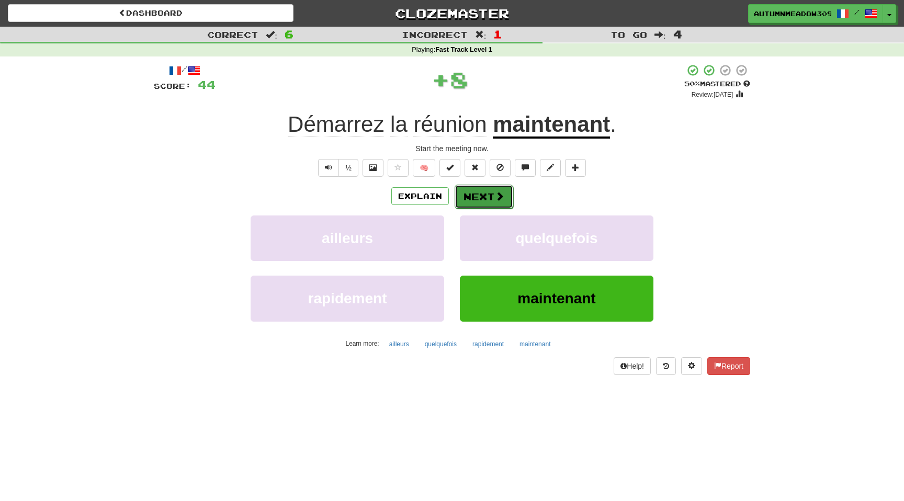
click at [479, 204] on button "Next" at bounding box center [484, 197] width 59 height 24
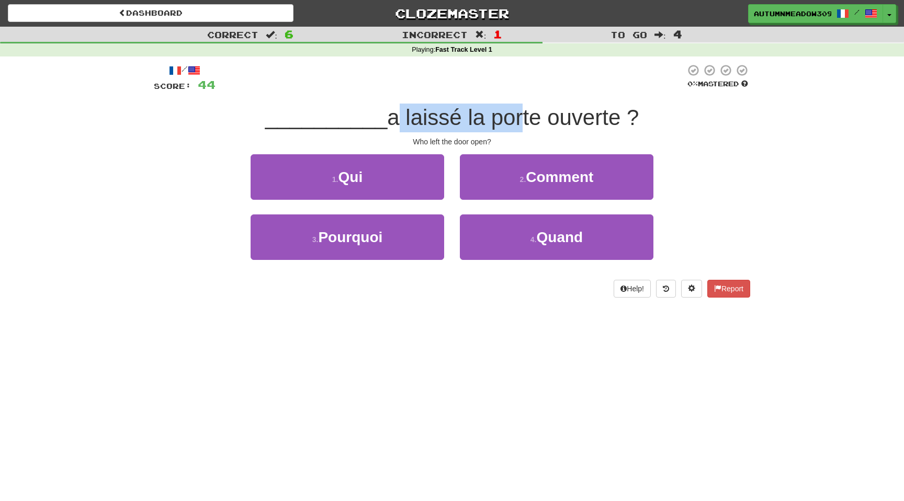
drag, startPoint x: 385, startPoint y: 124, endPoint x: 511, endPoint y: 120, distance: 126.7
click at [511, 120] on span "a laissé la porte ouverte ?" at bounding box center [513, 117] width 252 height 25
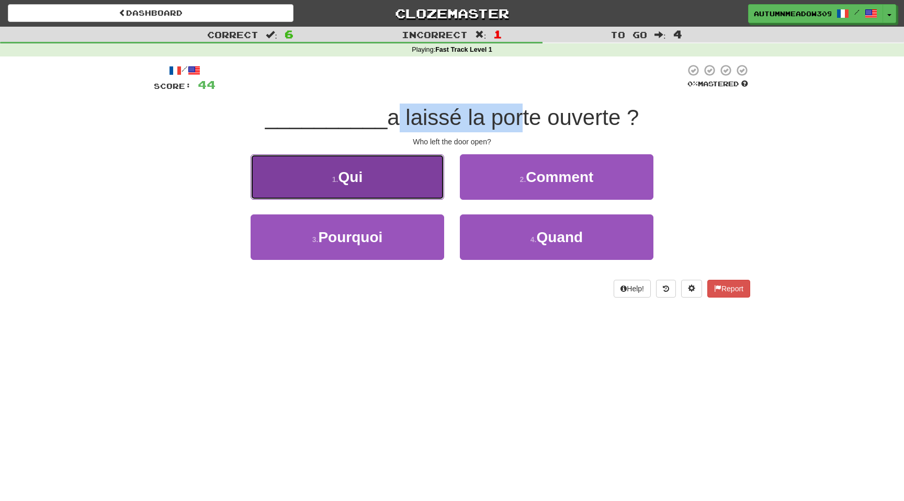
click at [391, 177] on button "1 . Qui" at bounding box center [348, 177] width 194 height 46
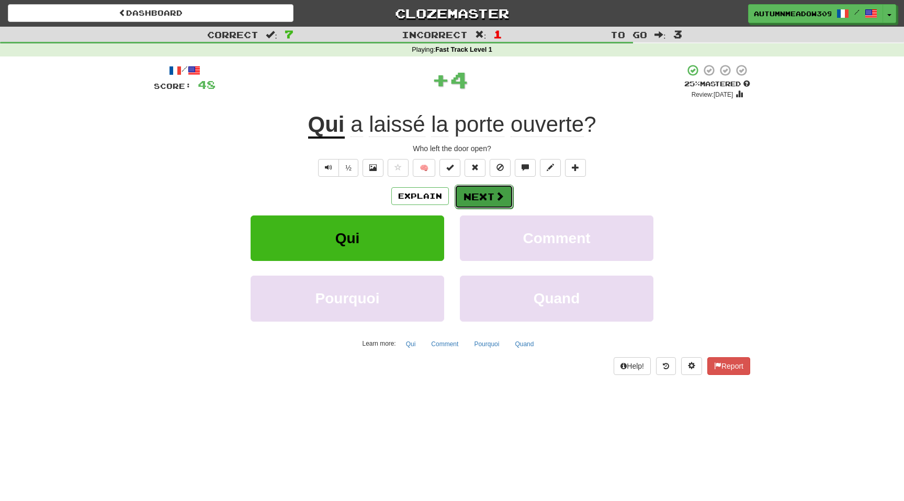
click at [490, 195] on button "Next" at bounding box center [484, 197] width 59 height 24
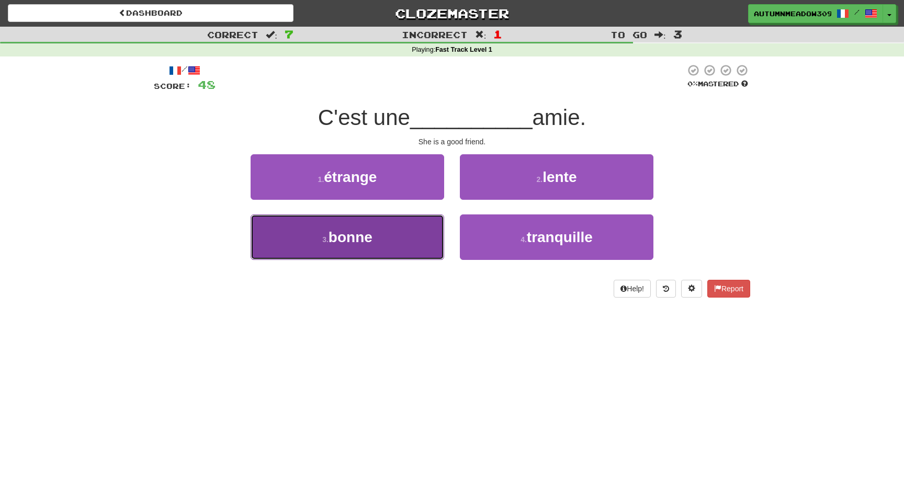
click at [392, 240] on button "3 . bonne" at bounding box center [348, 238] width 194 height 46
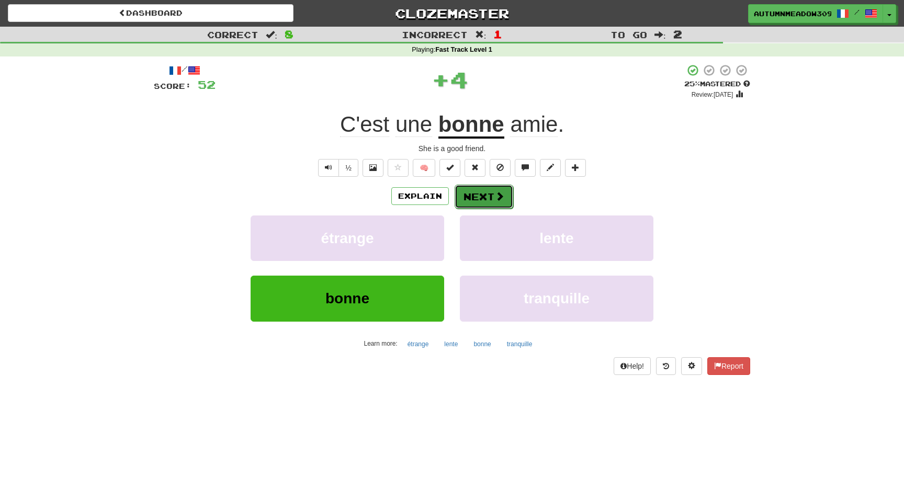
click at [480, 207] on button "Next" at bounding box center [484, 197] width 59 height 24
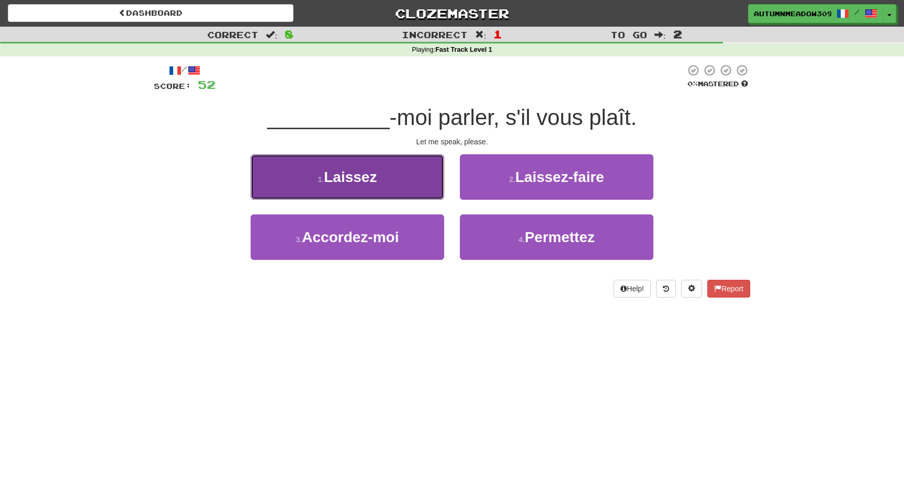
click at [383, 176] on button "1 . Laissez" at bounding box center [348, 177] width 194 height 46
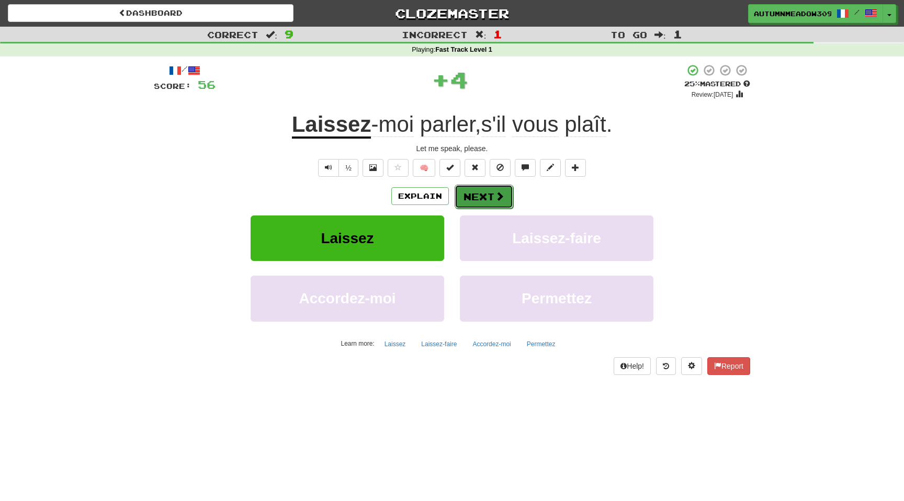
click at [489, 194] on button "Next" at bounding box center [484, 197] width 59 height 24
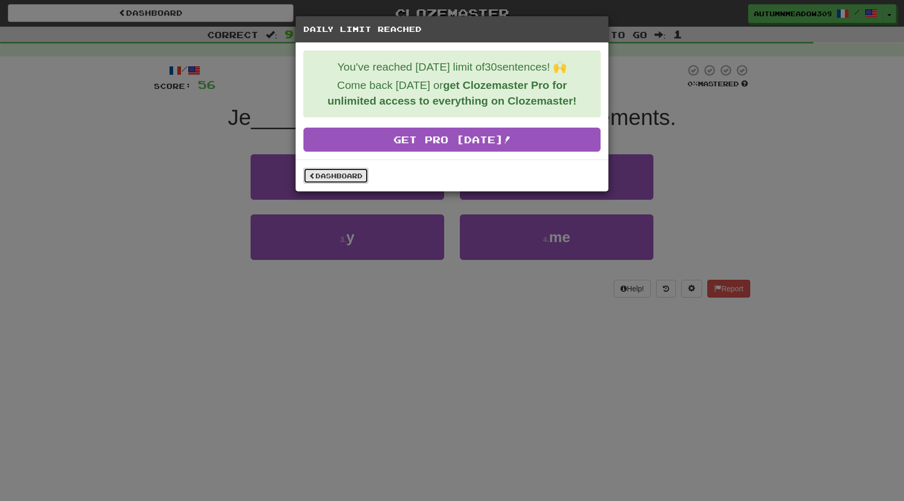
click at [361, 172] on link "Dashboard" at bounding box center [335, 176] width 65 height 16
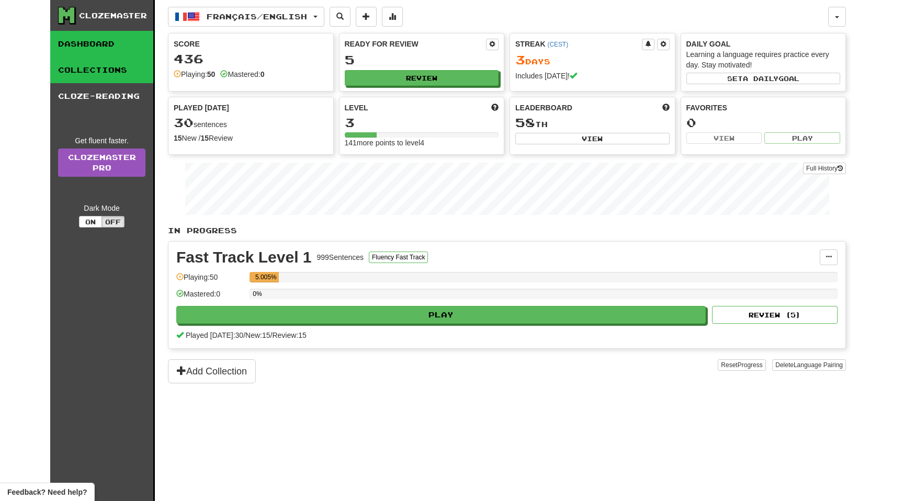
click at [75, 71] on link "Collections" at bounding box center [101, 70] width 103 height 26
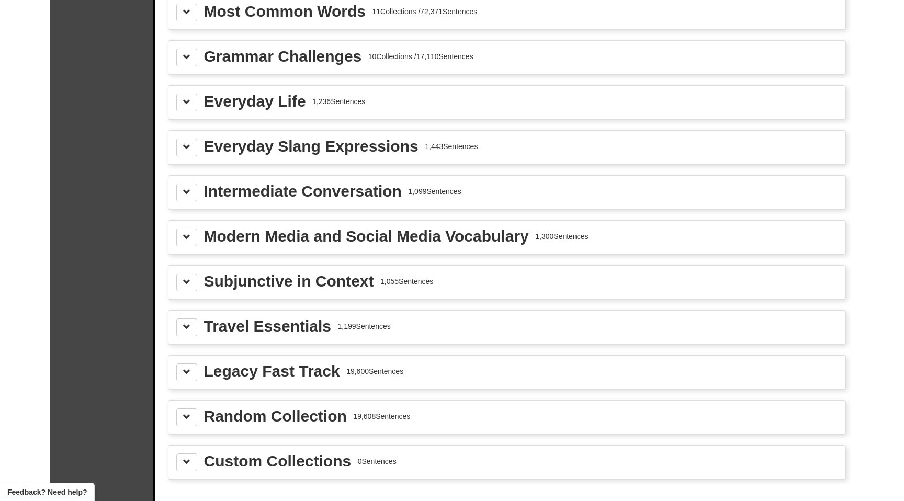
scroll to position [1188, 0]
click at [186, 61] on button at bounding box center [186, 57] width 21 height 18
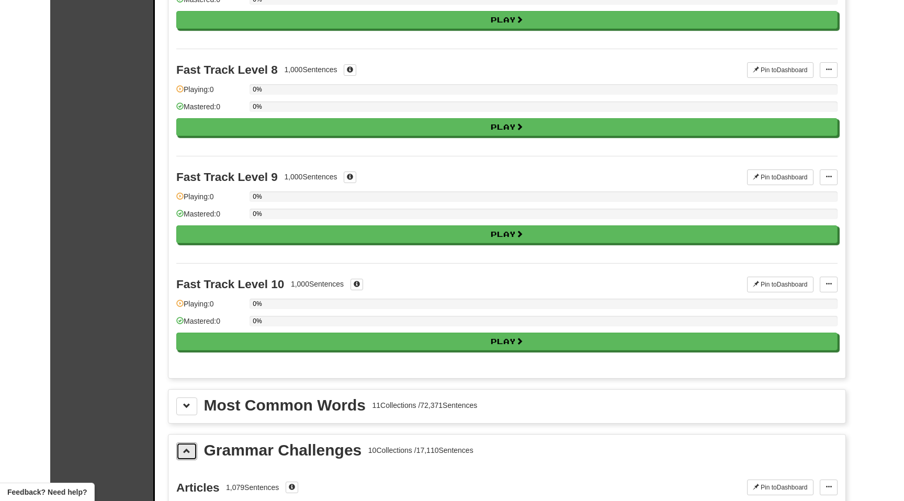
scroll to position [1015, 0]
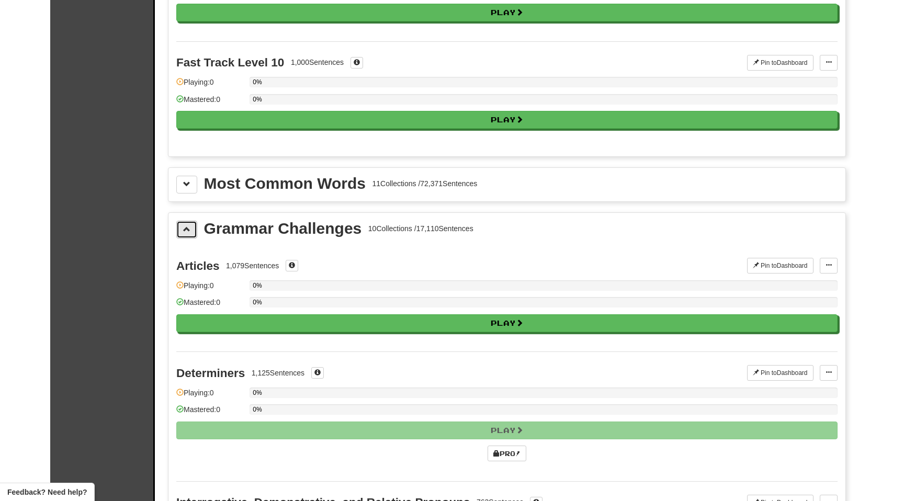
click at [182, 227] on button at bounding box center [186, 230] width 21 height 18
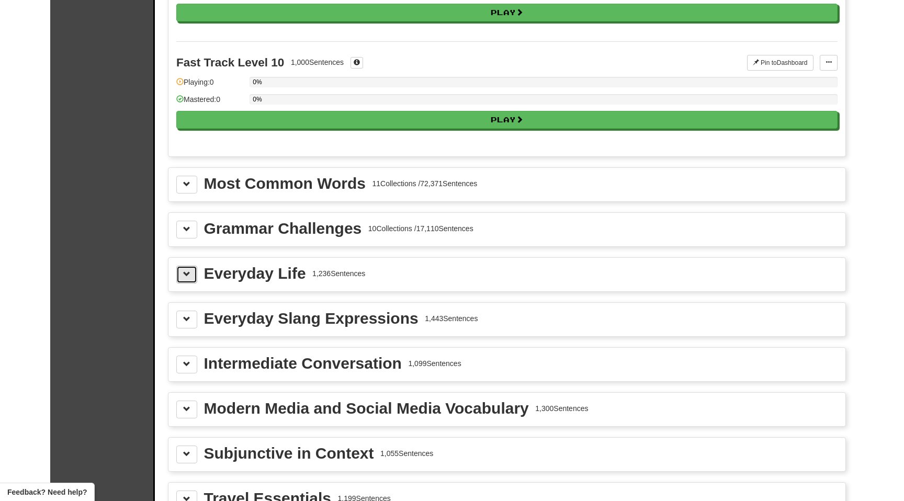
click at [180, 267] on button at bounding box center [186, 275] width 21 height 18
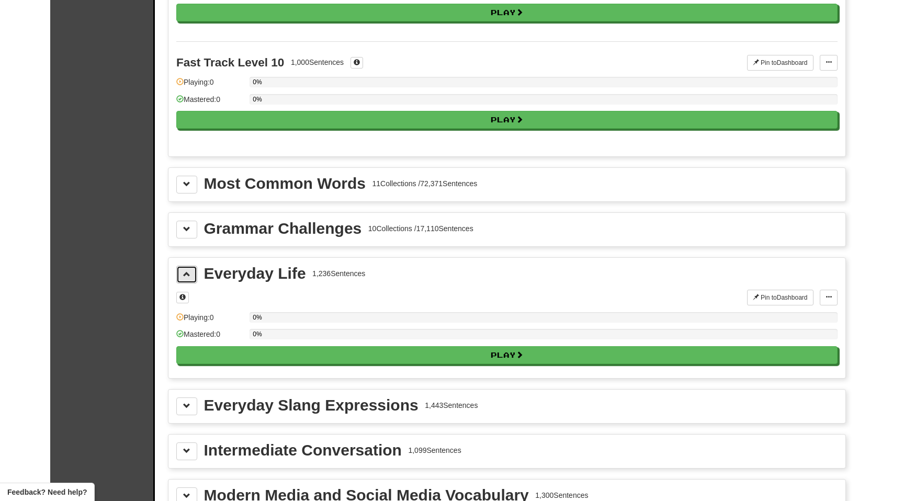
click at [180, 267] on button at bounding box center [186, 275] width 21 height 18
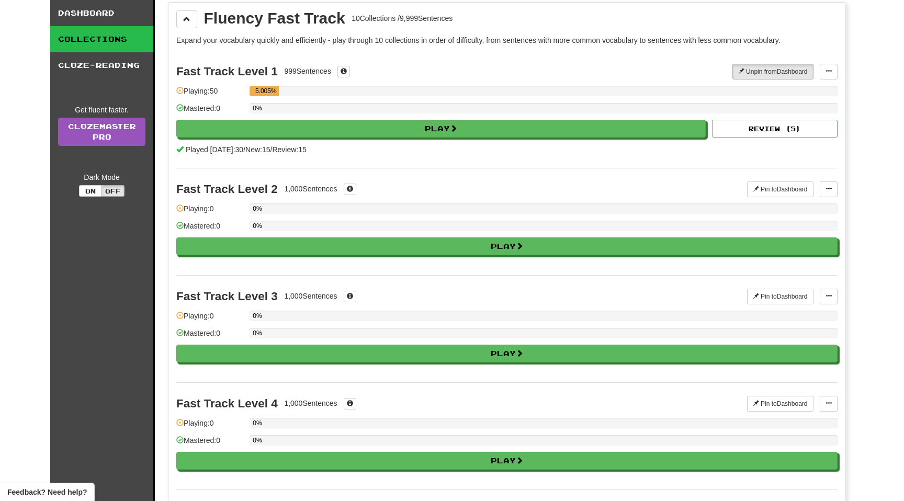
scroll to position [0, 0]
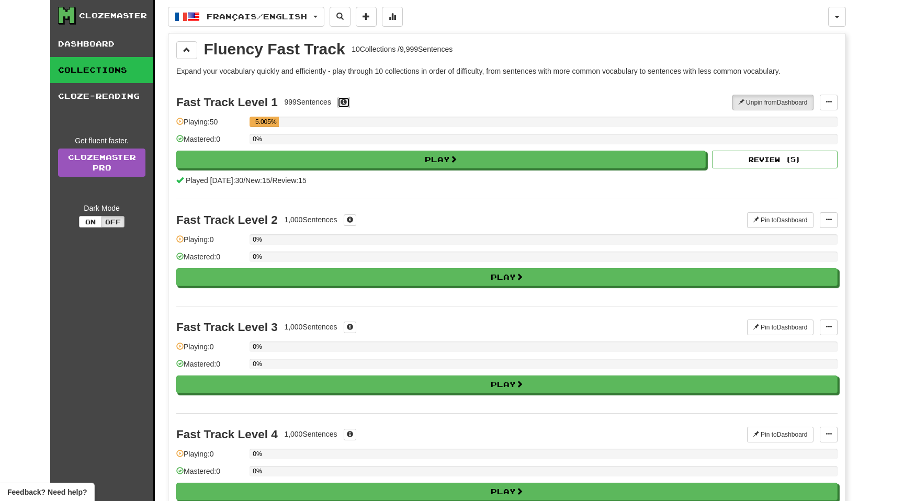
click at [346, 100] on span at bounding box center [344, 102] width 6 height 6
click at [334, 90] on div "Fast Track Level 1 999 Sentences × Focused on most common words 1-1,000, though…" at bounding box center [506, 140] width 661 height 117
click at [279, 95] on div "Fast Track Level 1 999 Sentences × Focused on most common words 1-1,000, though…" at bounding box center [454, 103] width 556 height 16
click at [302, 99] on div "999 Sentences" at bounding box center [307, 102] width 47 height 10
click at [473, 69] on p "Expand your vocabulary quickly and efficiently - play through 10 collections in…" at bounding box center [506, 71] width 661 height 10
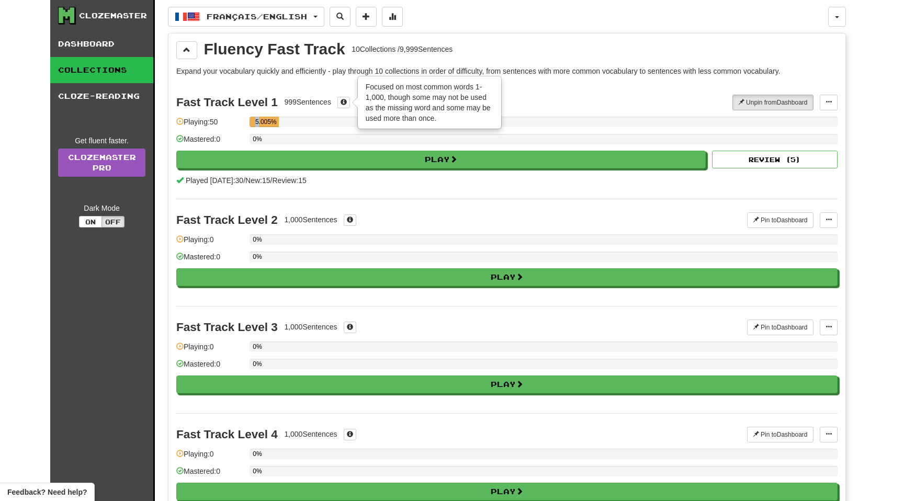
drag, startPoint x: 258, startPoint y: 121, endPoint x: 300, endPoint y: 121, distance: 41.9
click at [300, 121] on div "5.005%" at bounding box center [544, 122] width 588 height 10
click at [272, 120] on div "5.005%" at bounding box center [266, 122] width 26 height 10
click at [289, 121] on div "5.005%" at bounding box center [544, 122] width 588 height 10
click at [343, 99] on span at bounding box center [344, 102] width 6 height 6
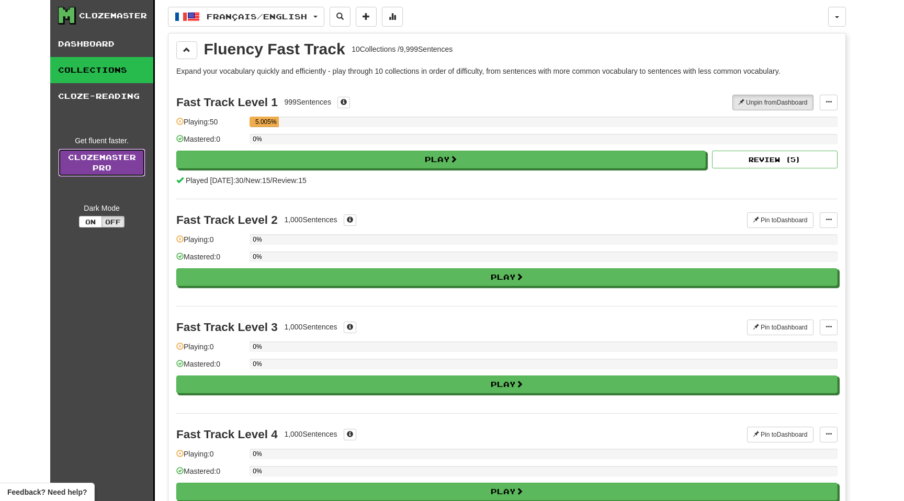
click at [115, 173] on link "Clozemaster Pro" at bounding box center [101, 163] width 87 height 28
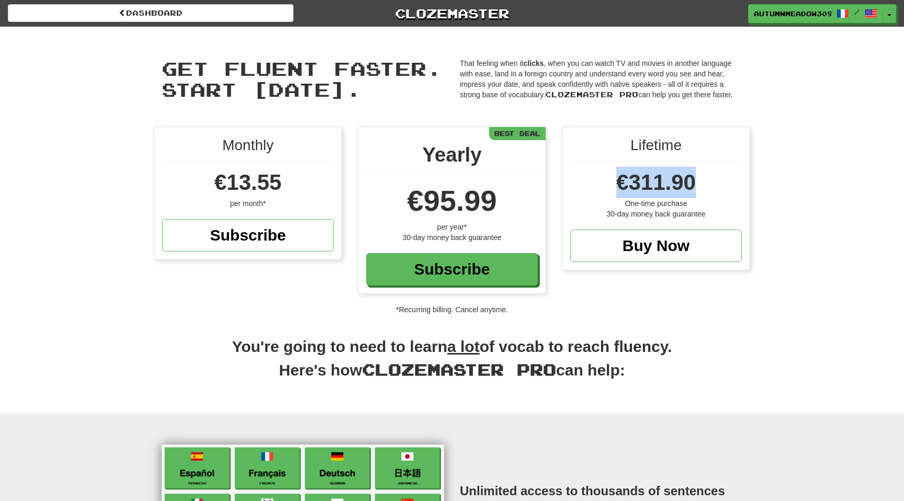
drag, startPoint x: 612, startPoint y: 191, endPoint x: 789, endPoint y: 177, distance: 178.4
click at [789, 177] on div "Monthly €13.55 per month* Subscribe Yearly €95.99 per year* 30-day money back g…" at bounding box center [452, 221] width 904 height 188
click at [241, 184] on span "€13.55" at bounding box center [248, 182] width 67 height 25
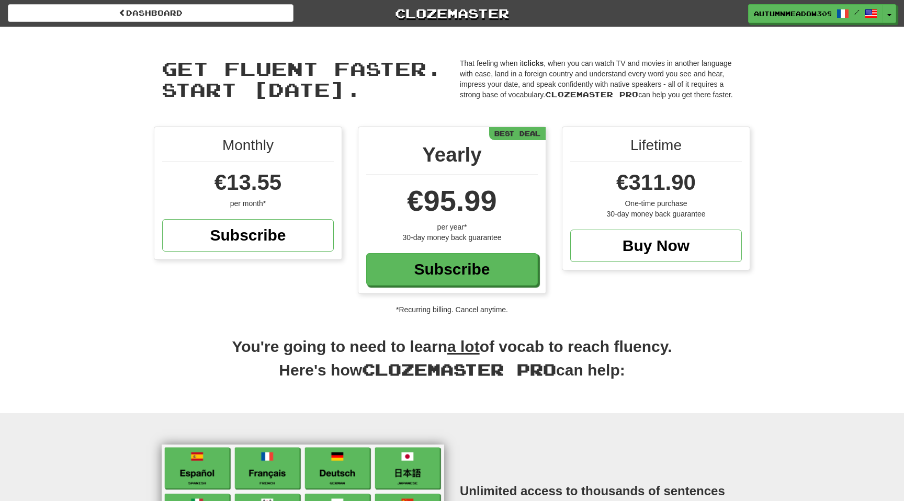
click at [398, 193] on div "€95.99" at bounding box center [452, 201] width 172 height 42
drag, startPoint x: 348, startPoint y: 347, endPoint x: 584, endPoint y: 389, distance: 239.7
click at [584, 389] on h2 "You're going to need to learn a lot of vocab to reach fluency. Here's how Cloze…" at bounding box center [452, 364] width 596 height 57
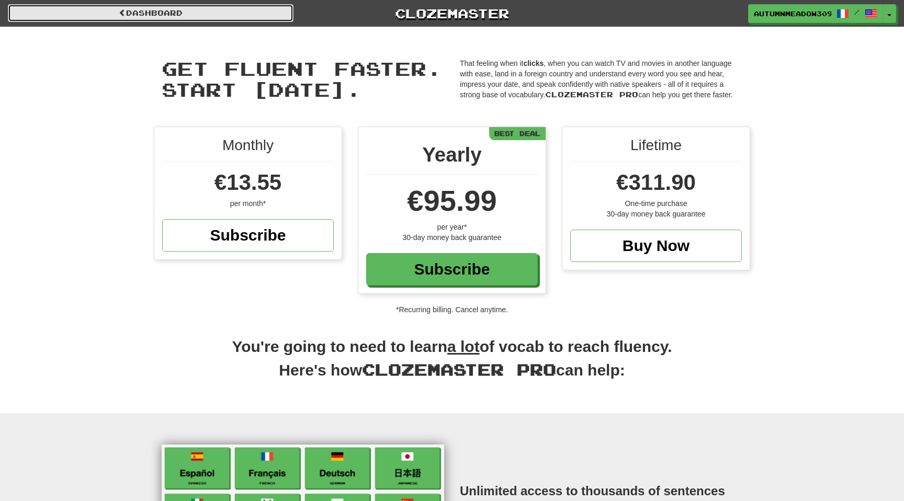
click at [137, 18] on link "Dashboard" at bounding box center [151, 13] width 286 height 18
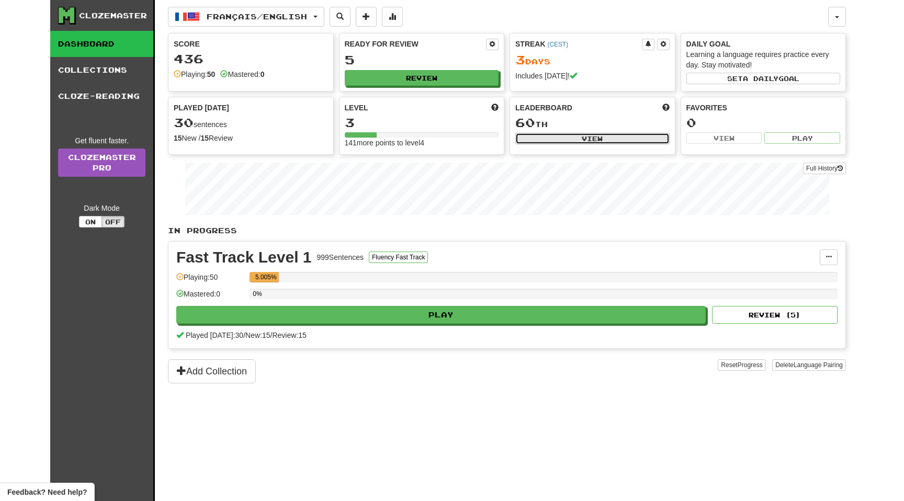
click at [611, 137] on button "View" at bounding box center [592, 139] width 154 height 12
select select "**********"
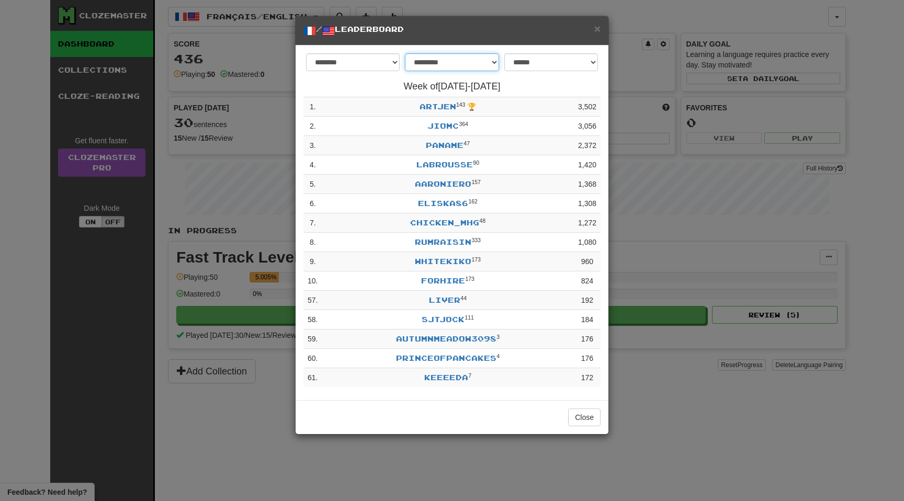
click at [488, 69] on select "**********" at bounding box center [452, 62] width 94 height 18
click at [548, 59] on select "**********" at bounding box center [551, 62] width 94 height 18
click at [594, 32] on span "×" at bounding box center [597, 28] width 6 height 12
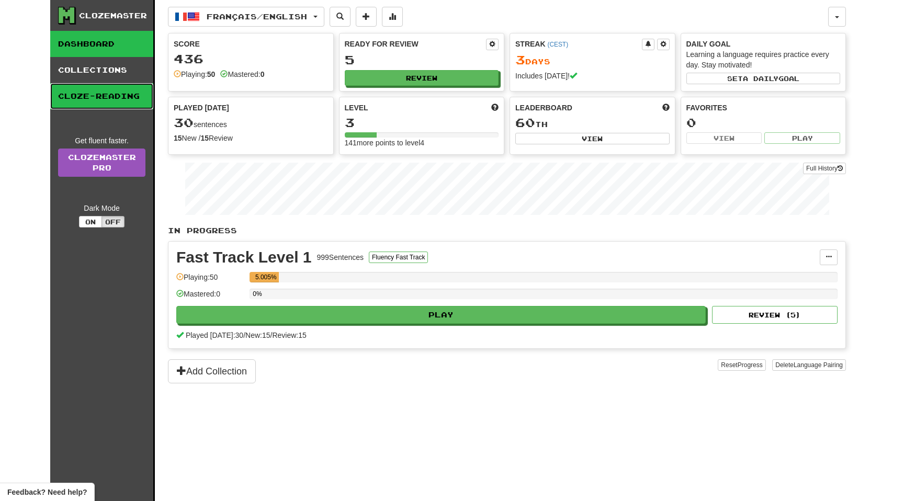
click at [123, 101] on link "Cloze-Reading" at bounding box center [101, 96] width 103 height 26
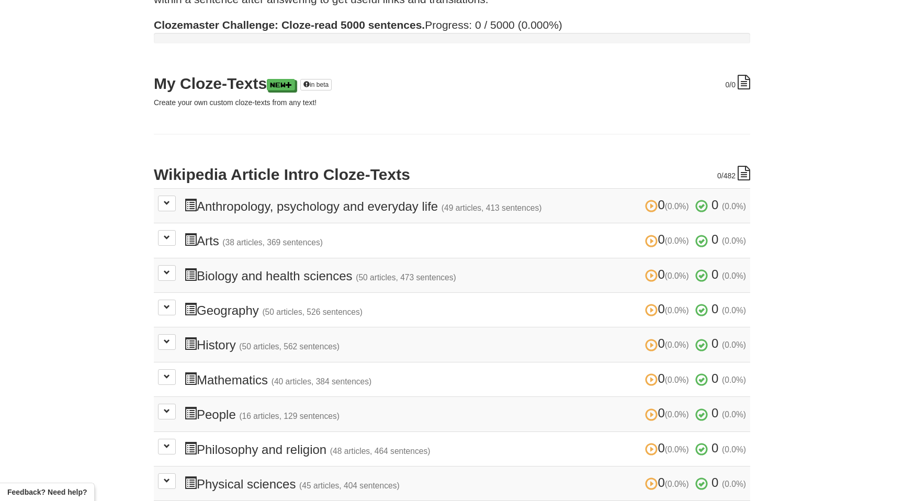
scroll to position [114, 0]
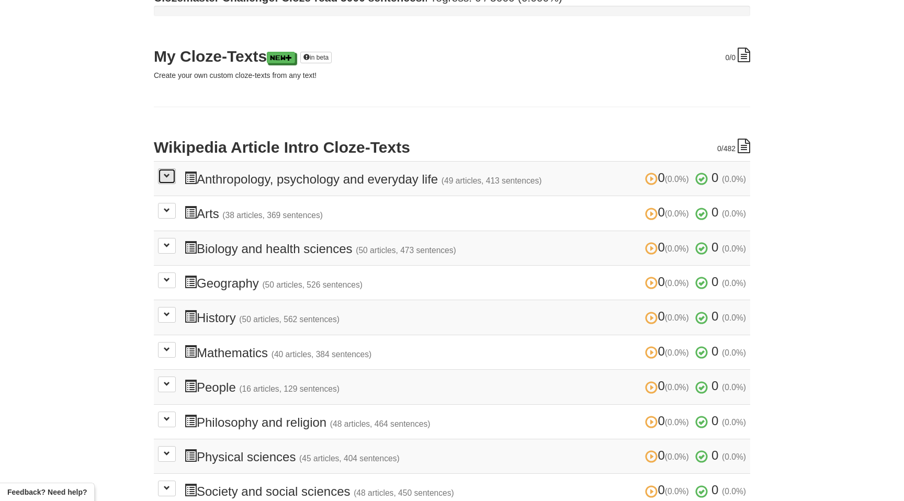
click at [158, 175] on button at bounding box center [167, 176] width 18 height 16
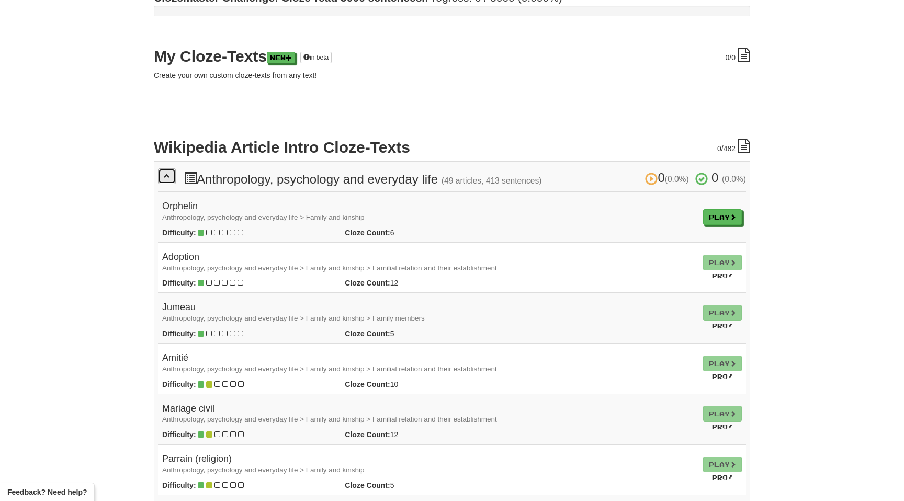
click at [163, 179] on button at bounding box center [167, 176] width 18 height 16
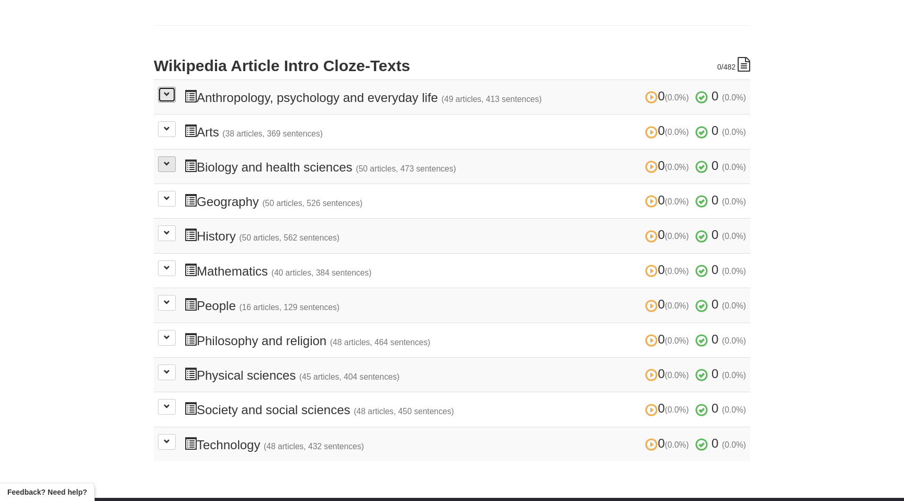
scroll to position [207, 0]
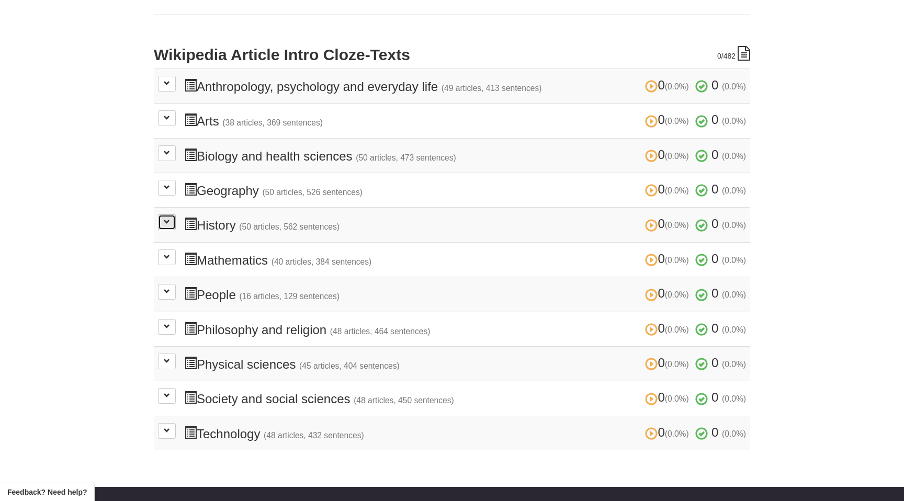
click at [167, 224] on button at bounding box center [167, 223] width 18 height 16
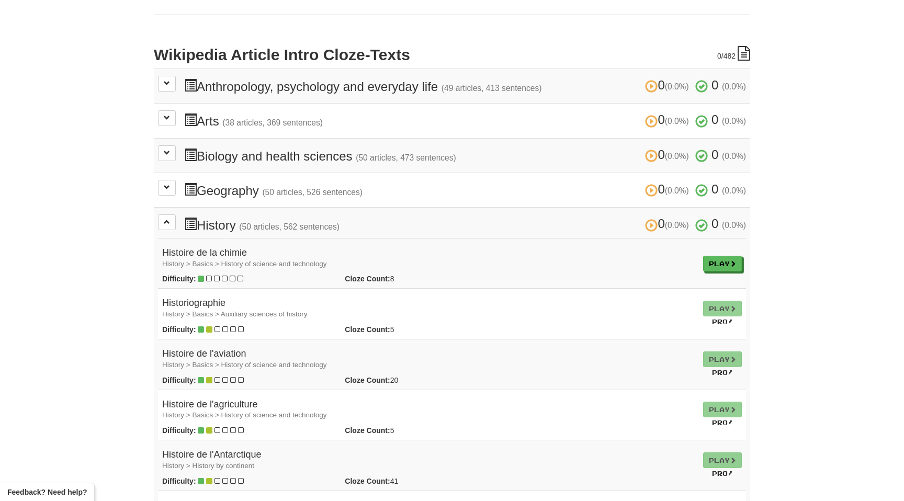
click at [242, 249] on h4 "Histoire de la chimie History > Basics > History of science and technology" at bounding box center [428, 258] width 533 height 21
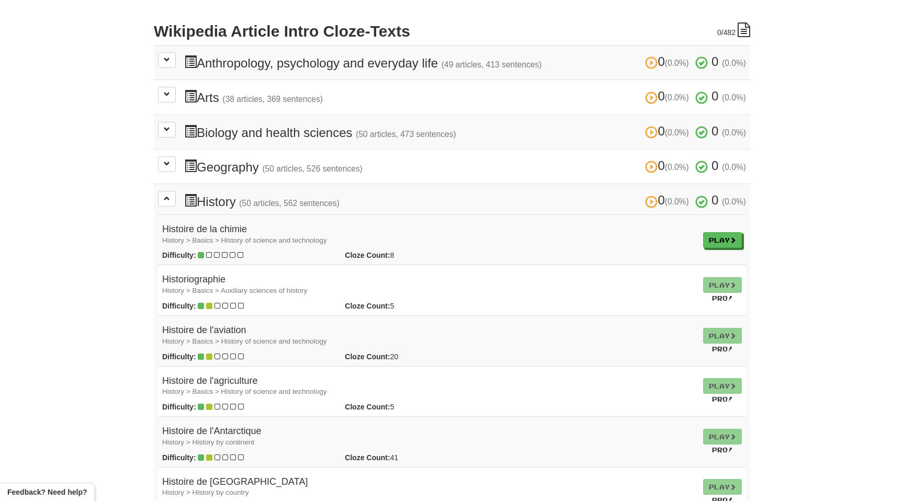
scroll to position [235, 0]
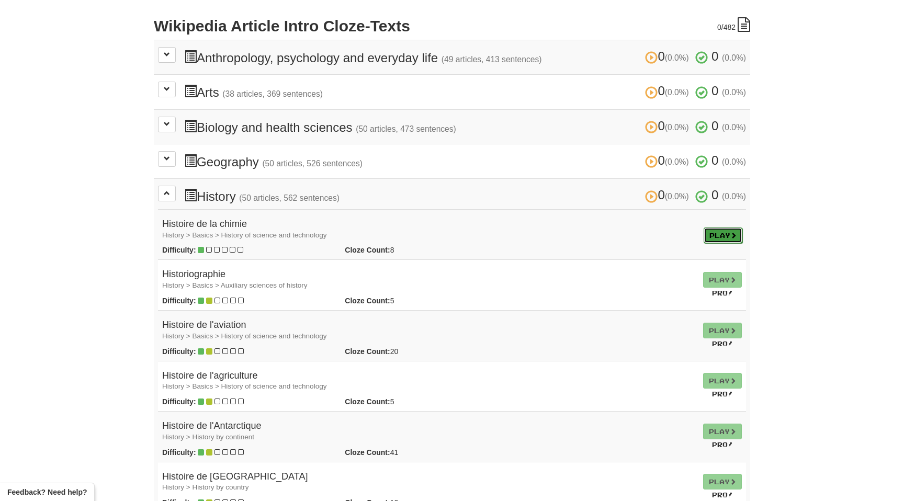
click at [734, 232] on span at bounding box center [733, 235] width 6 height 6
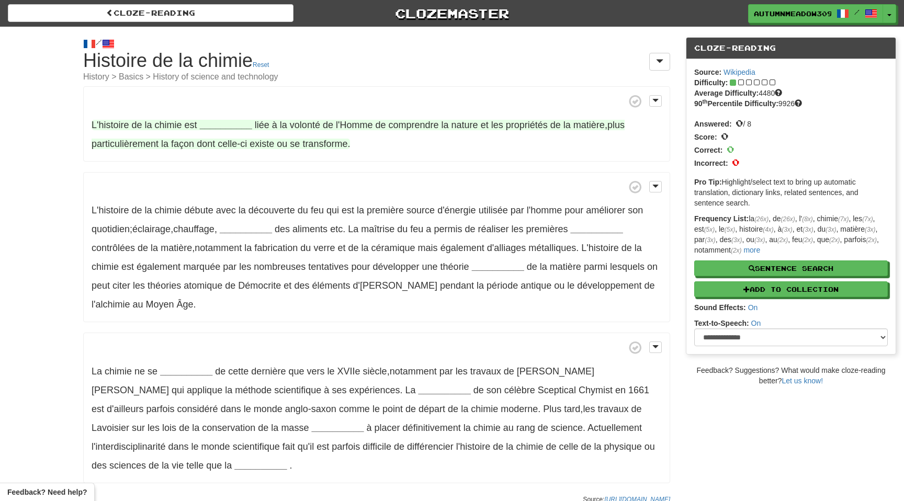
click at [213, 128] on strong "__________" at bounding box center [226, 125] width 52 height 10
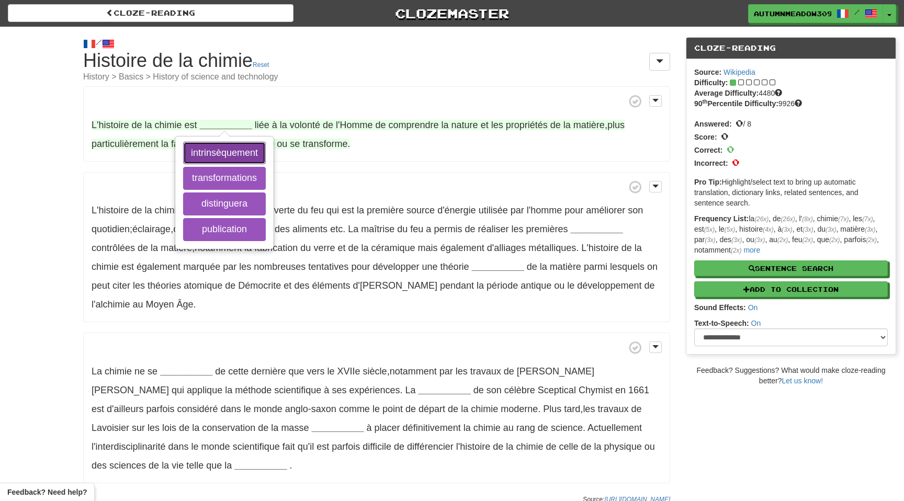
click at [233, 156] on button "intrinsèquement" at bounding box center [224, 153] width 83 height 23
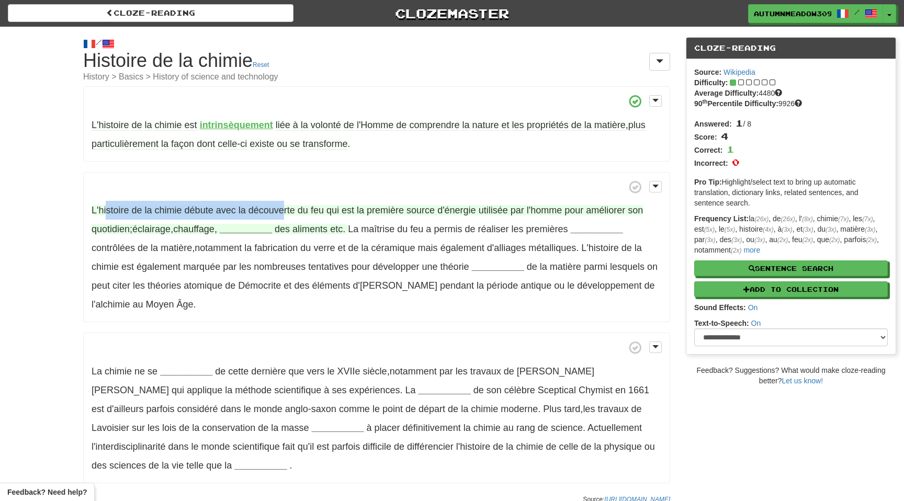
drag, startPoint x: 107, startPoint y: 208, endPoint x: 285, endPoint y: 207, distance: 177.4
click at [285, 207] on span "L'histoire de la chimie débute avec la découverte du feu qui est la première so…" at bounding box center [367, 219] width 551 height 29
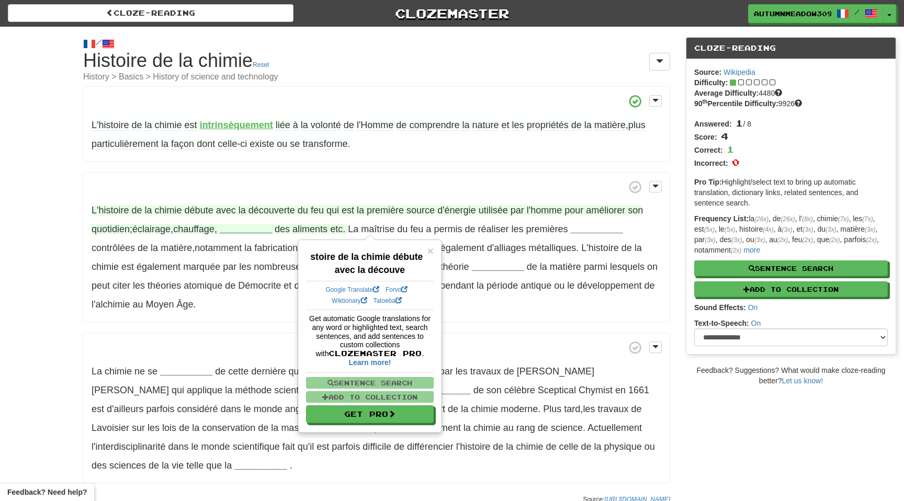
click at [322, 180] on span at bounding box center [377, 186] width 570 height 13
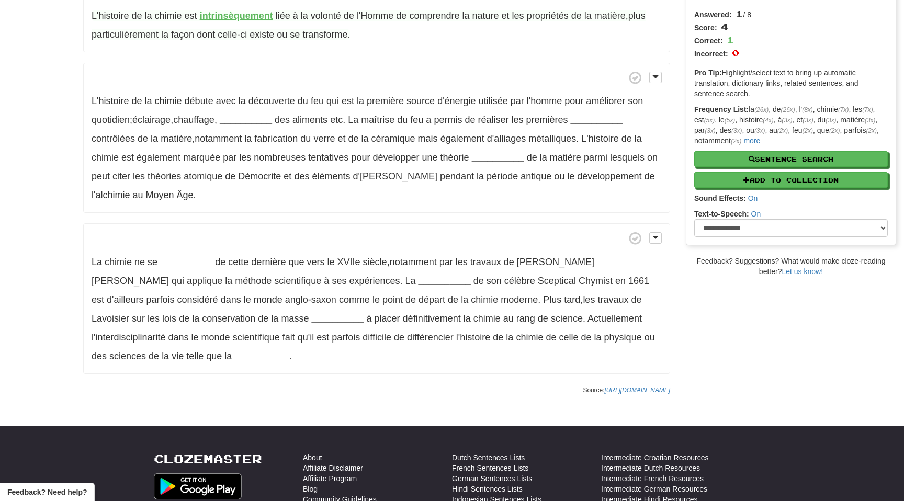
scroll to position [111, 0]
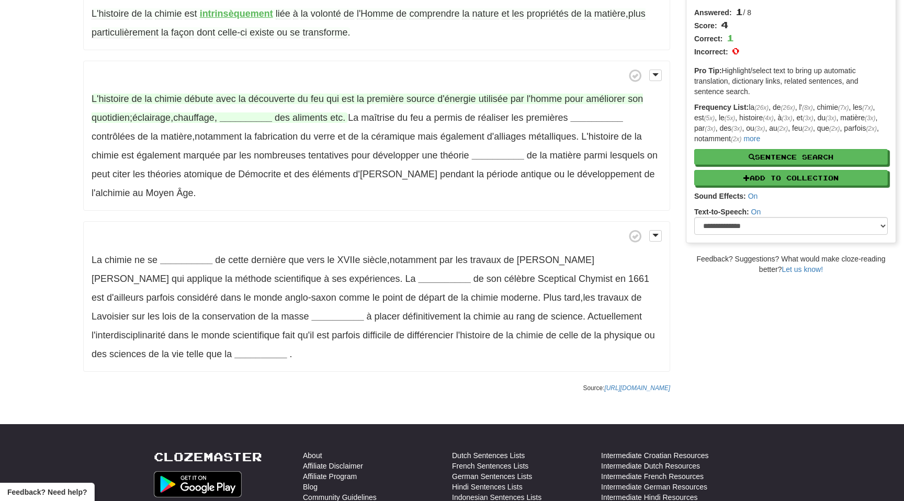
click at [157, 118] on span "éclairage" at bounding box center [151, 117] width 38 height 10
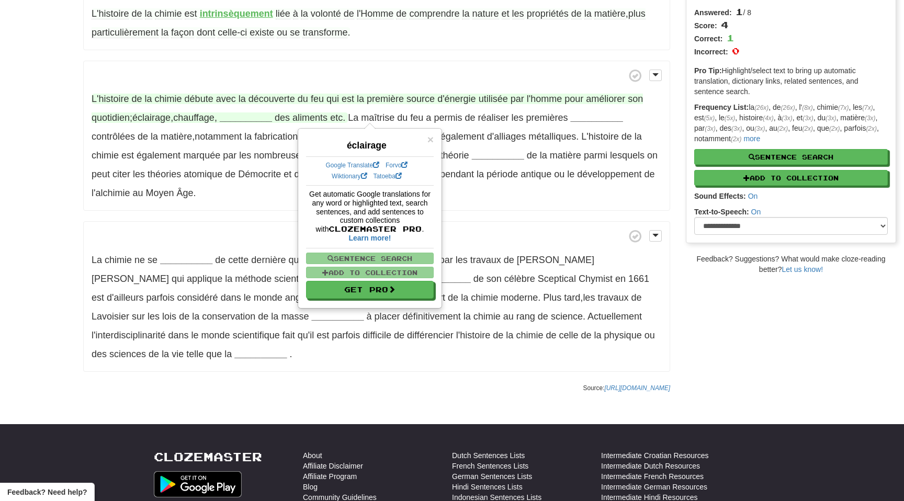
click at [53, 117] on div "/ Cloze-Reading Histoire de la chimie Reset History > Basics > History of scien…" at bounding box center [452, 156] width 904 height 483
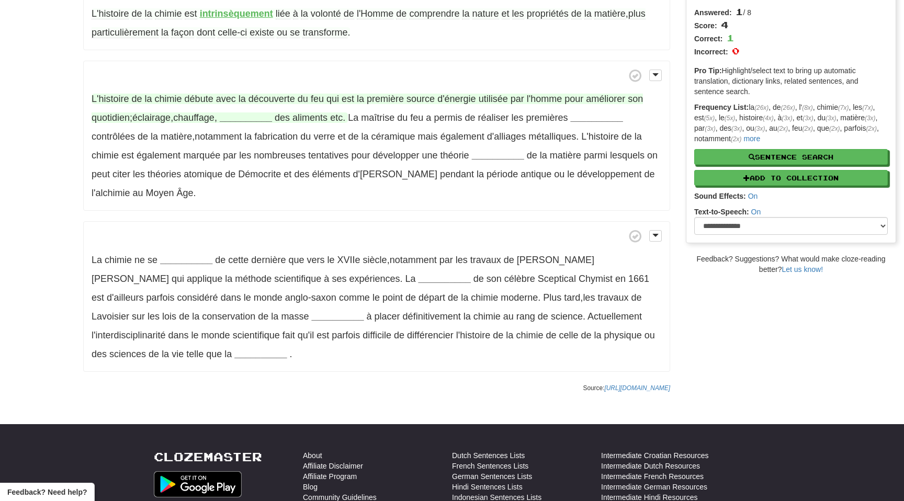
click at [253, 118] on strong "__________" at bounding box center [246, 117] width 52 height 10
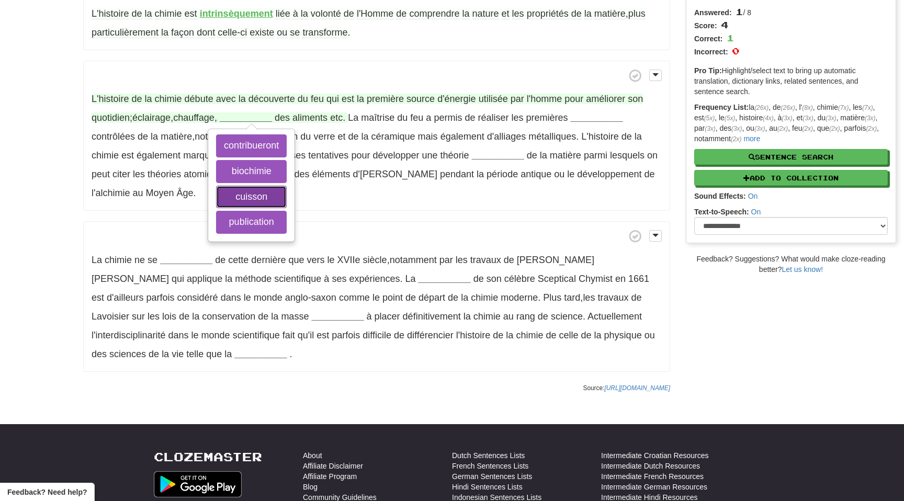
click at [248, 198] on button "cuisson" at bounding box center [251, 197] width 71 height 23
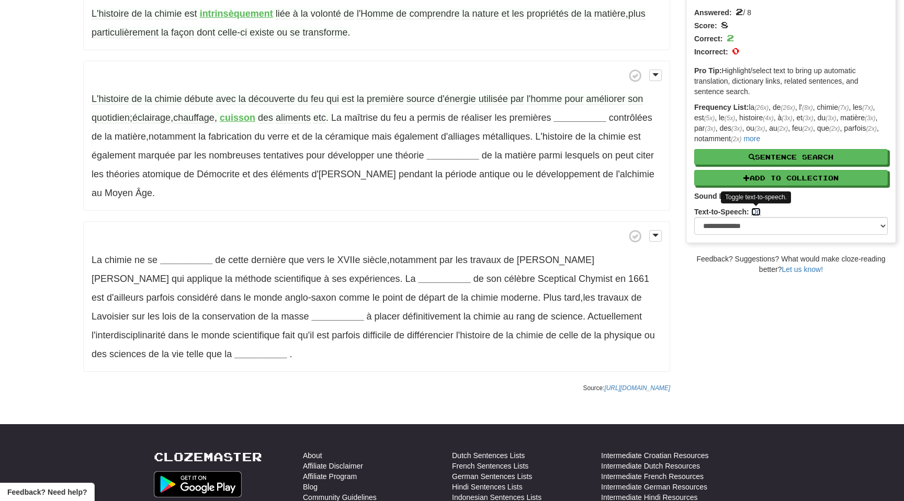
click at [753, 212] on link "On" at bounding box center [756, 212] width 10 height 8
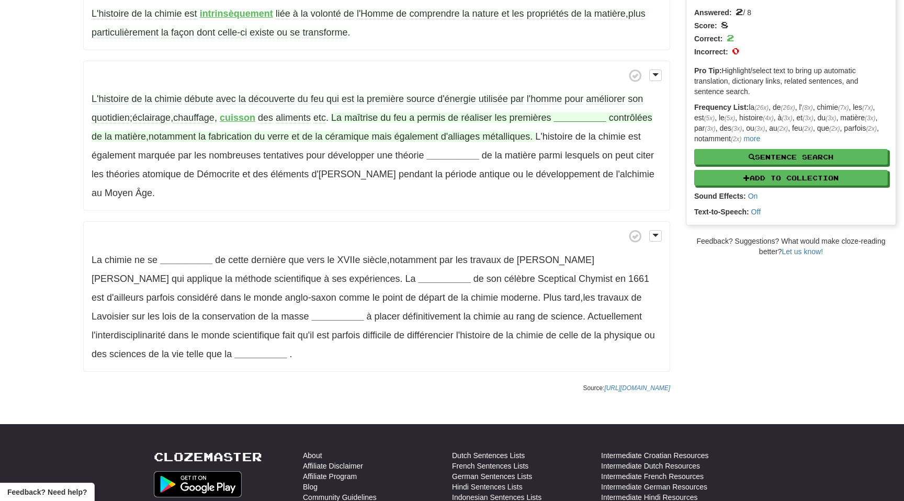
click at [574, 117] on strong "__________" at bounding box center [580, 117] width 52 height 10
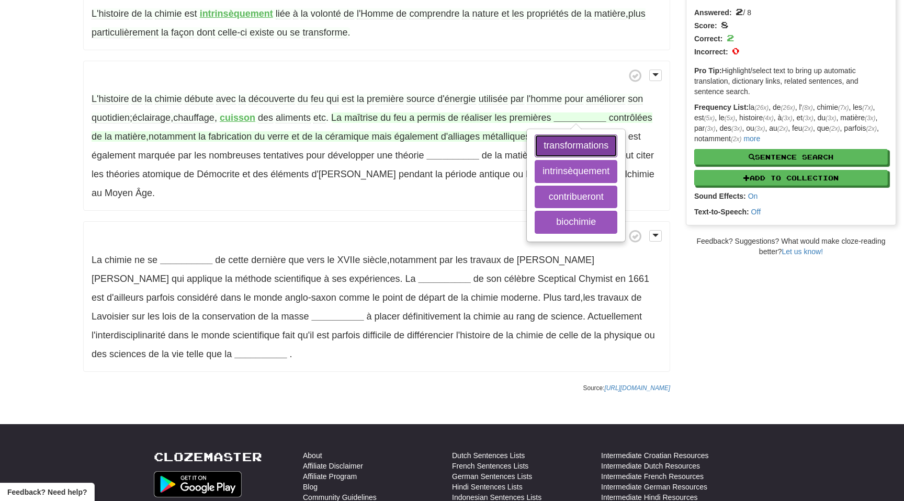
click at [591, 151] on button "transformations" at bounding box center [576, 145] width 83 height 23
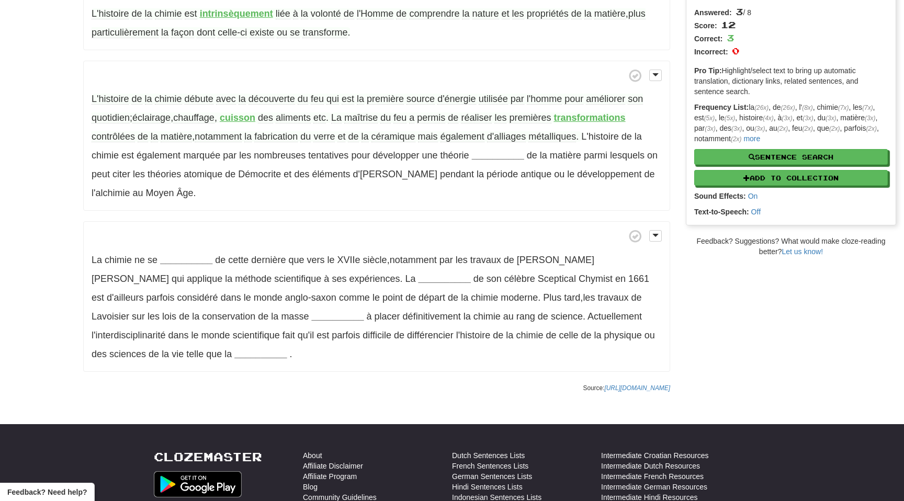
click at [57, 136] on div "/ Cloze-Reading Histoire de la chimie Reset History > Basics > History of scien…" at bounding box center [452, 156] width 904 height 483
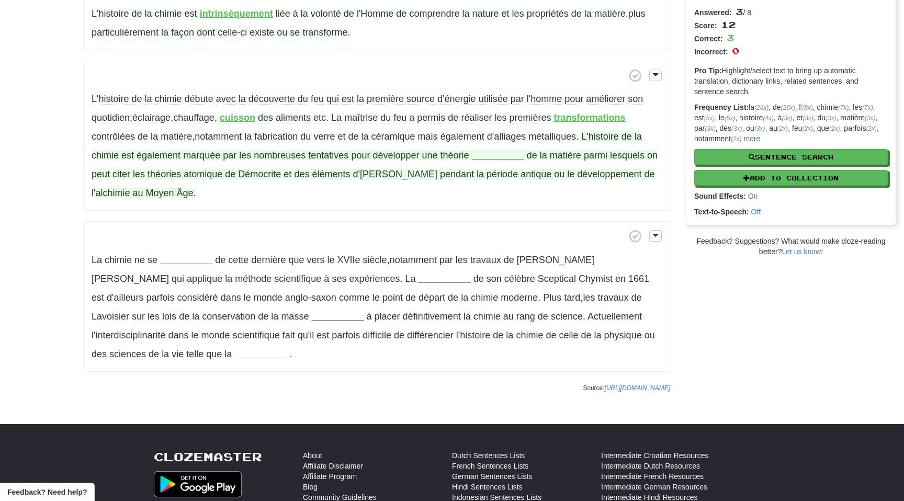
click at [491, 158] on strong "__________" at bounding box center [498, 155] width 52 height 10
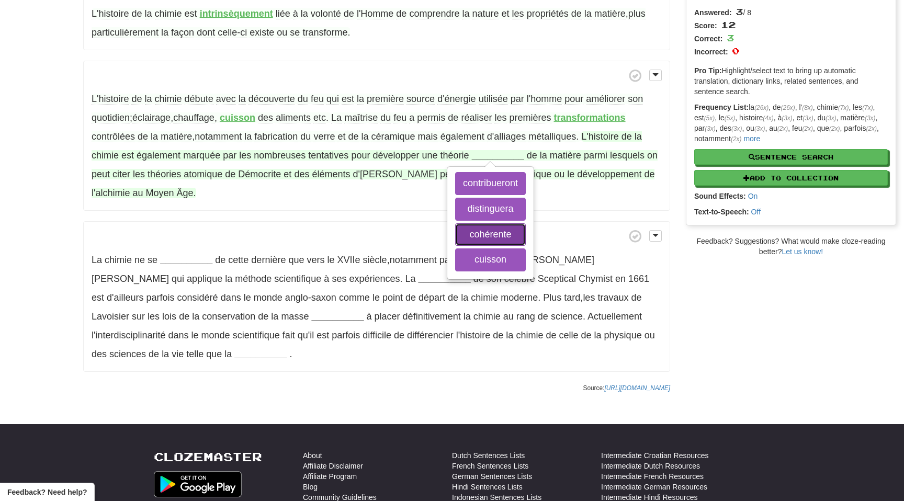
click at [501, 232] on button "cohérente" at bounding box center [490, 234] width 71 height 23
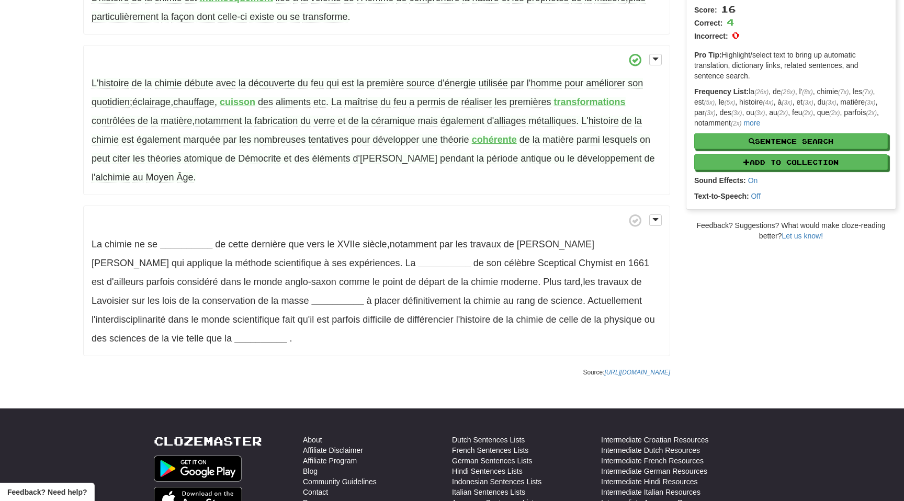
scroll to position [129, 0]
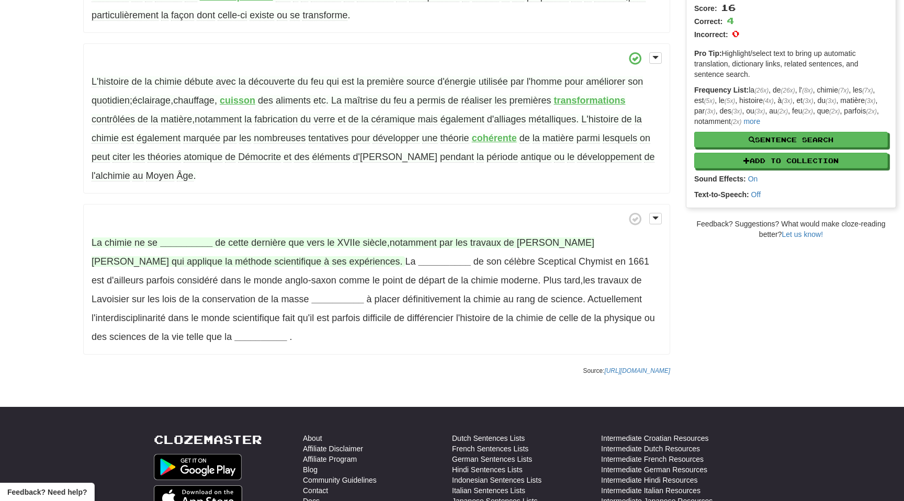
click at [191, 243] on strong "__________" at bounding box center [186, 243] width 52 height 10
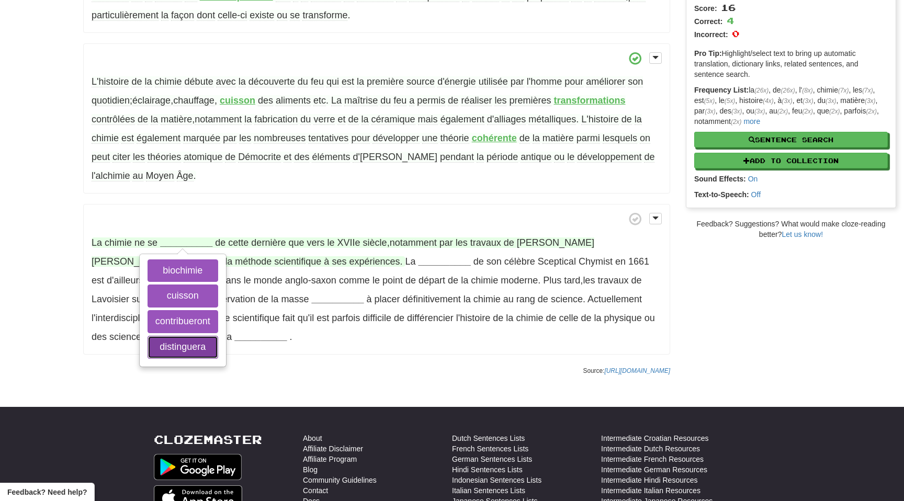
click at [176, 344] on button "distinguera" at bounding box center [183, 347] width 71 height 23
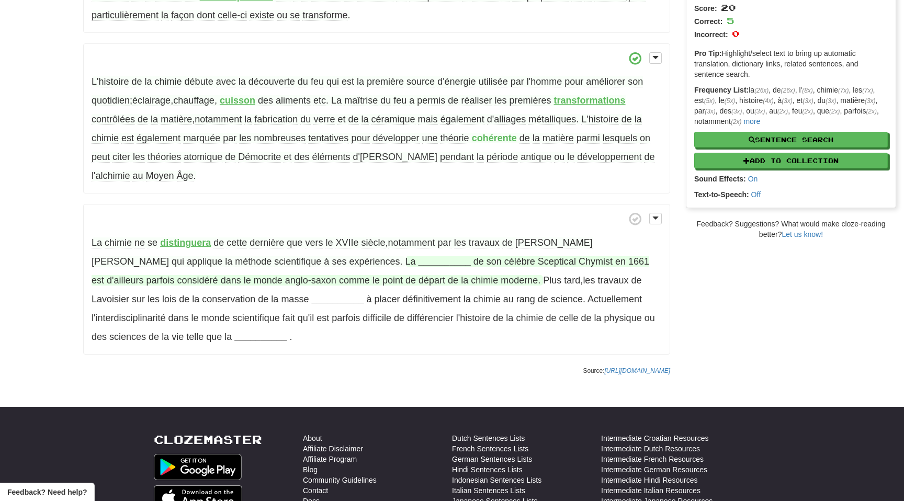
click at [419, 259] on strong "__________" at bounding box center [445, 261] width 52 height 10
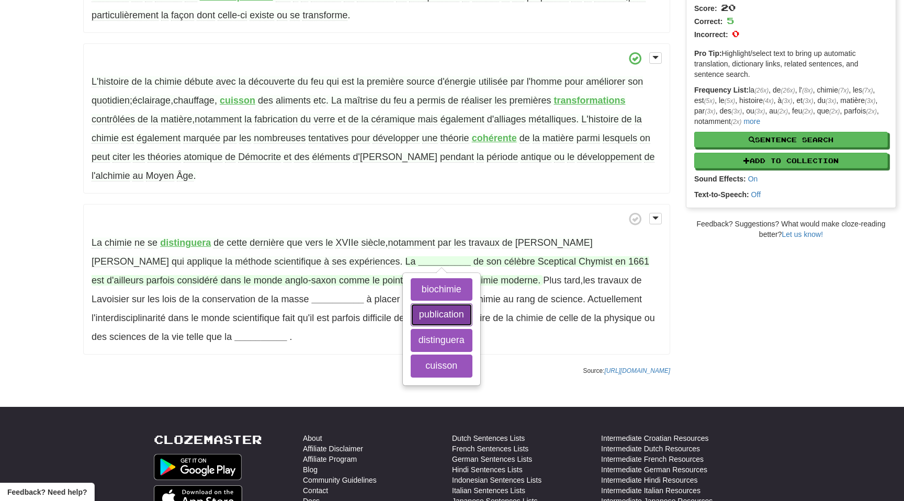
click at [411, 315] on button "publication" at bounding box center [442, 314] width 62 height 23
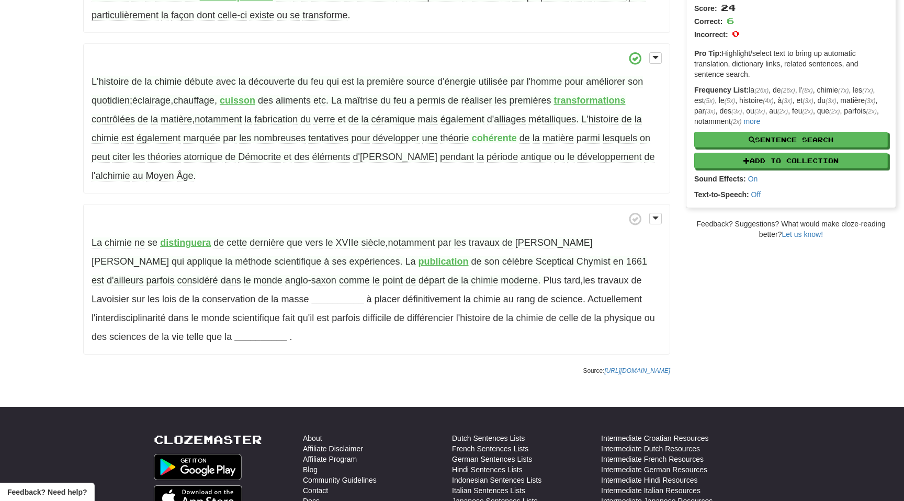
click at [702, 278] on div "/ Cloze-Reading Histoire de la chimie Reset History > Basics > History of scien…" at bounding box center [452, 139] width 904 height 483
click at [311, 298] on strong "__________" at bounding box center [337, 299] width 52 height 10
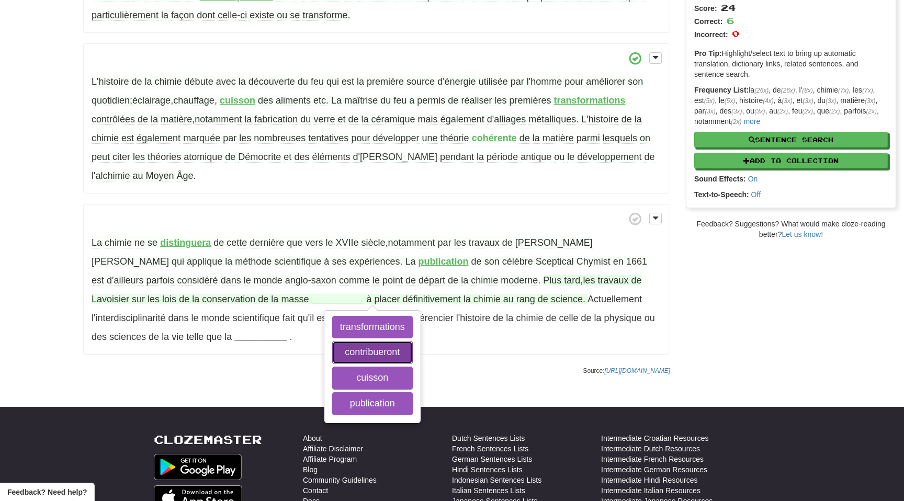
click at [332, 352] on button "contribueront" at bounding box center [372, 352] width 81 height 23
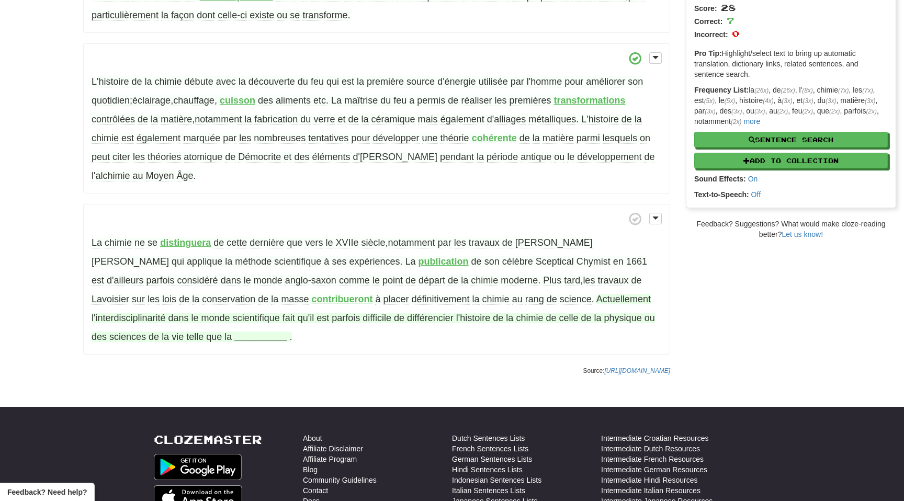
click at [234, 334] on strong "__________" at bounding box center [260, 337] width 52 height 10
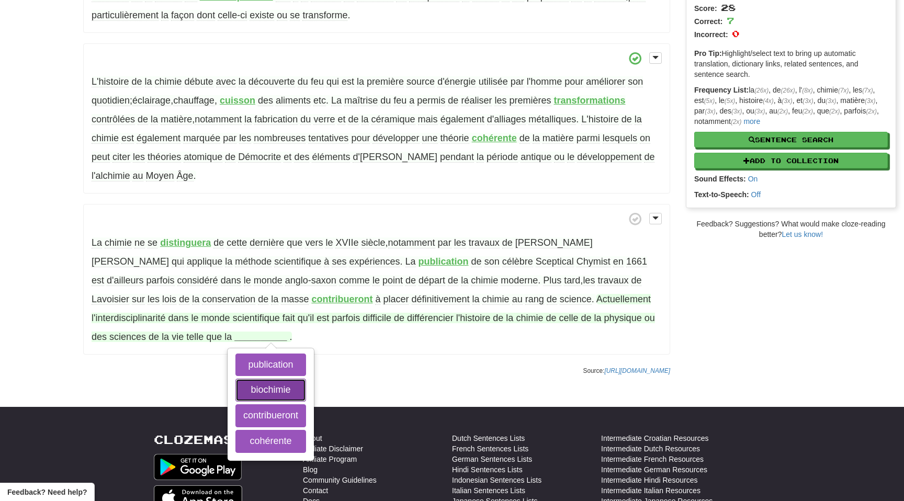
click at [235, 393] on button "biochimie" at bounding box center [270, 390] width 71 height 23
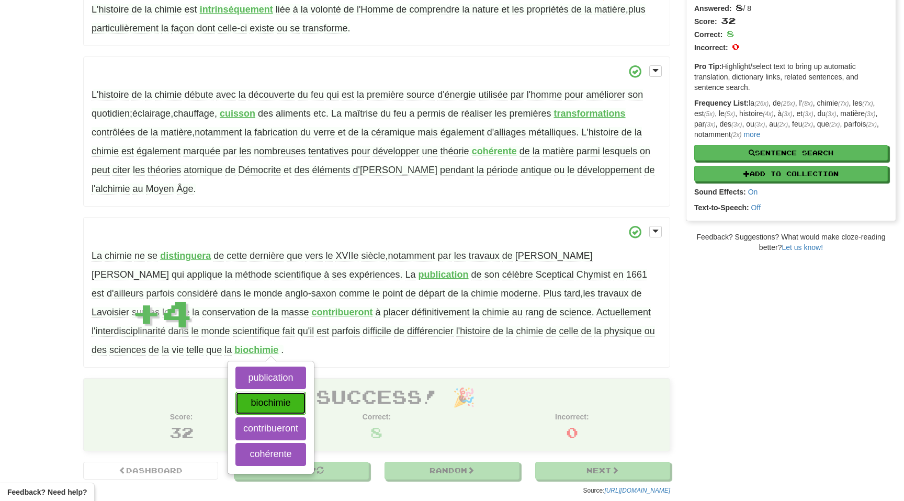
scroll to position [107, 0]
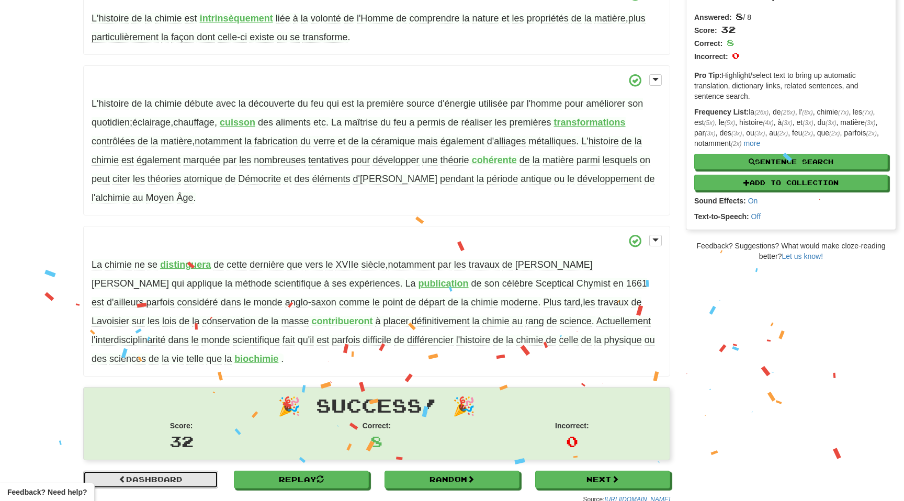
click at [189, 481] on link "Dashboard" at bounding box center [150, 480] width 135 height 18
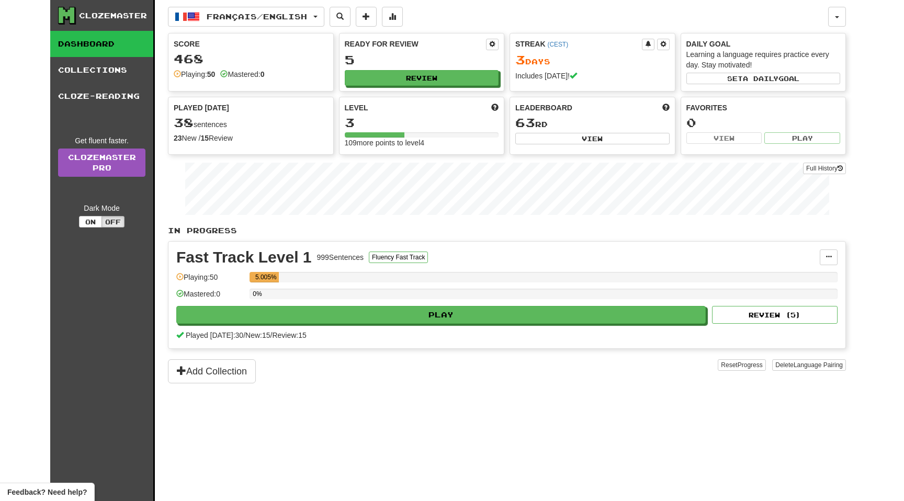
click at [422, 144] on div "109 more points to level 4" at bounding box center [422, 143] width 154 height 10
click at [425, 145] on div "109 more points to level 4" at bounding box center [422, 143] width 154 height 10
click at [612, 13] on div "Français / English Français / English Streak: 3 Review: 5 Points today: 208 Lan…" at bounding box center [498, 17] width 660 height 20
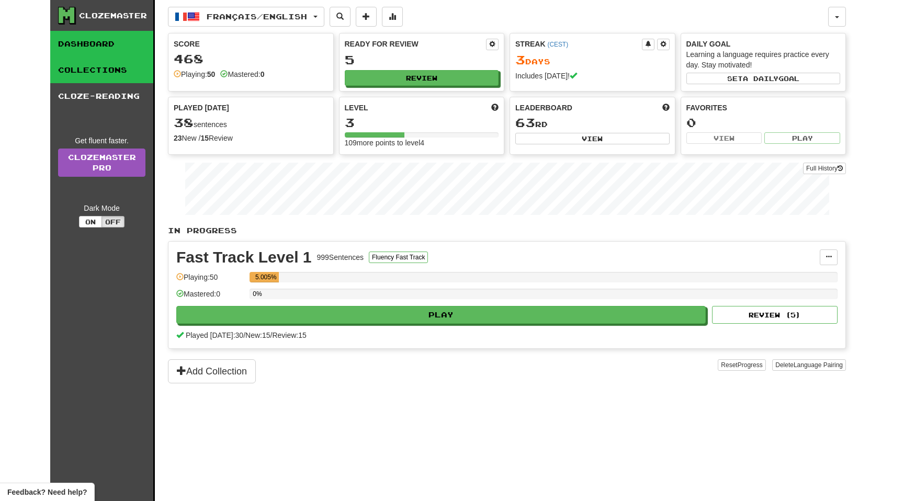
click at [91, 71] on link "Collections" at bounding box center [101, 70] width 103 height 26
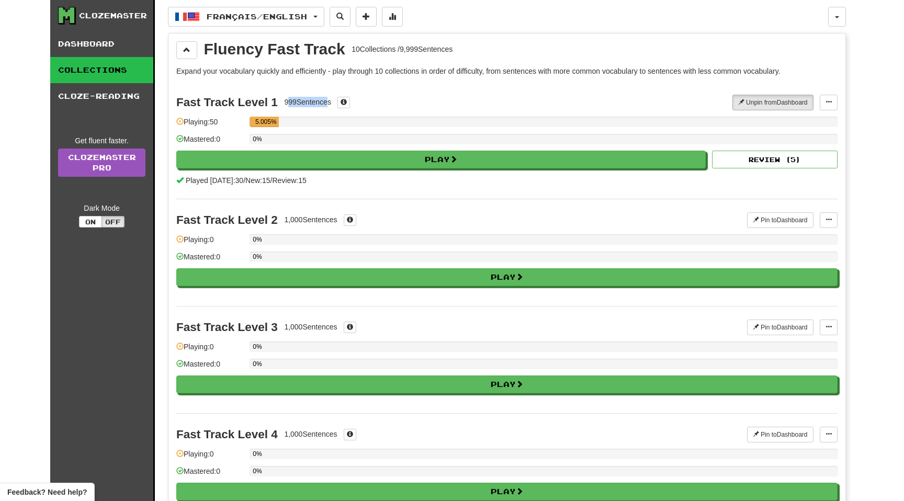
drag, startPoint x: 286, startPoint y: 104, endPoint x: 324, endPoint y: 104, distance: 37.7
click at [324, 104] on div "999 Sentences" at bounding box center [307, 102] width 47 height 10
drag, startPoint x: 197, startPoint y: 185, endPoint x: 284, endPoint y: 185, distance: 87.4
click at [284, 185] on div "Fast Track Level 1 999 Sentences Unpin from Dashboard Unpin from Dashboard Mana…" at bounding box center [506, 140] width 661 height 117
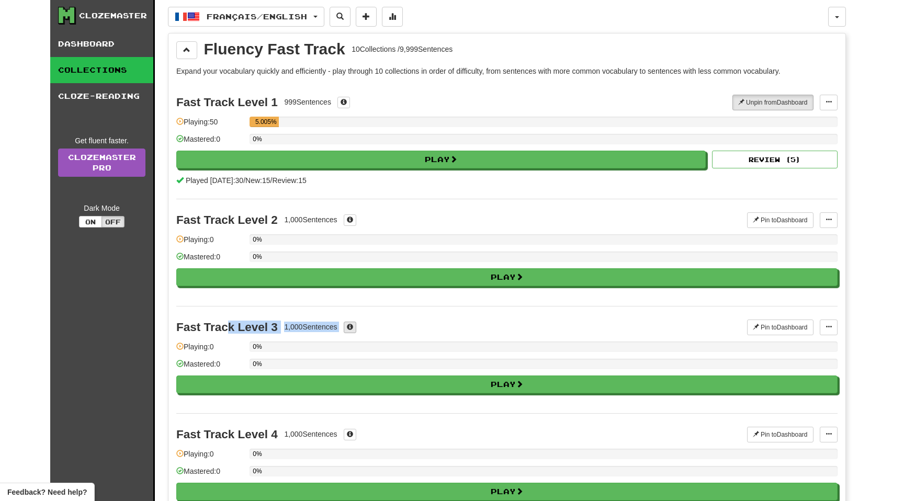
drag, startPoint x: 230, startPoint y: 331, endPoint x: 352, endPoint y: 331, distance: 121.4
click at [352, 331] on div "Fast Track Level 3 1,000 Sentences" at bounding box center [461, 328] width 571 height 16
click at [315, 325] on div "1,000 Sentences" at bounding box center [310, 327] width 53 height 10
click at [823, 97] on button at bounding box center [829, 103] width 18 height 16
click at [769, 122] on span "Manage Sentences" at bounding box center [794, 121] width 63 height 8
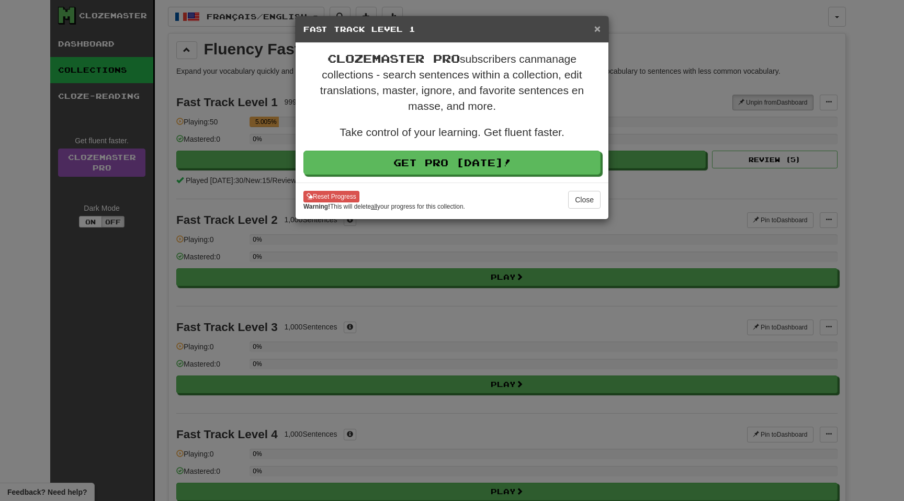
click at [597, 26] on span "×" at bounding box center [597, 28] width 6 height 12
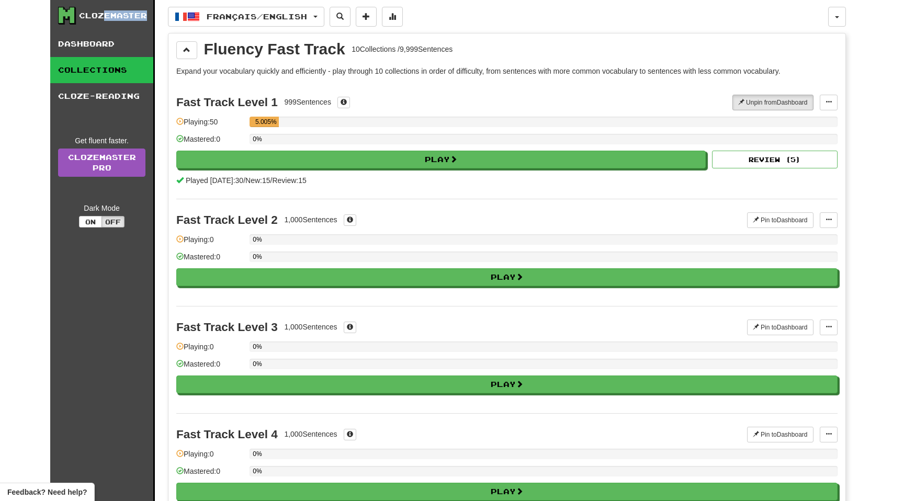
drag, startPoint x: 103, startPoint y: 16, endPoint x: 153, endPoint y: 16, distance: 50.2
click at [153, 16] on div "Clozemaster" at bounding box center [105, 16] width 95 height 18
click at [141, 16] on div "Clozemaster" at bounding box center [113, 15] width 68 height 10
click at [111, 164] on link "Clozemaster Pro" at bounding box center [101, 163] width 87 height 28
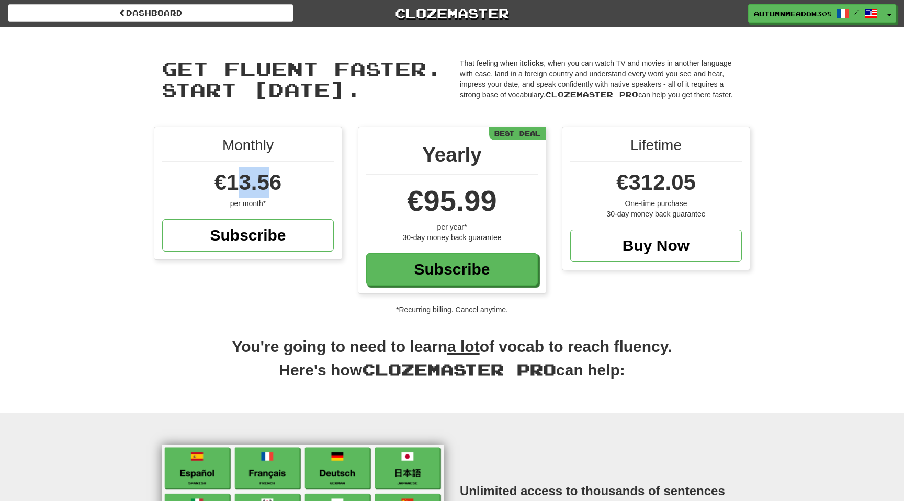
drag, startPoint x: 235, startPoint y: 190, endPoint x: 277, endPoint y: 190, distance: 41.9
click at [270, 190] on span "€13.56" at bounding box center [248, 182] width 67 height 25
click at [277, 190] on span "€13.56" at bounding box center [248, 182] width 67 height 25
